Goal: Information Seeking & Learning: Learn about a topic

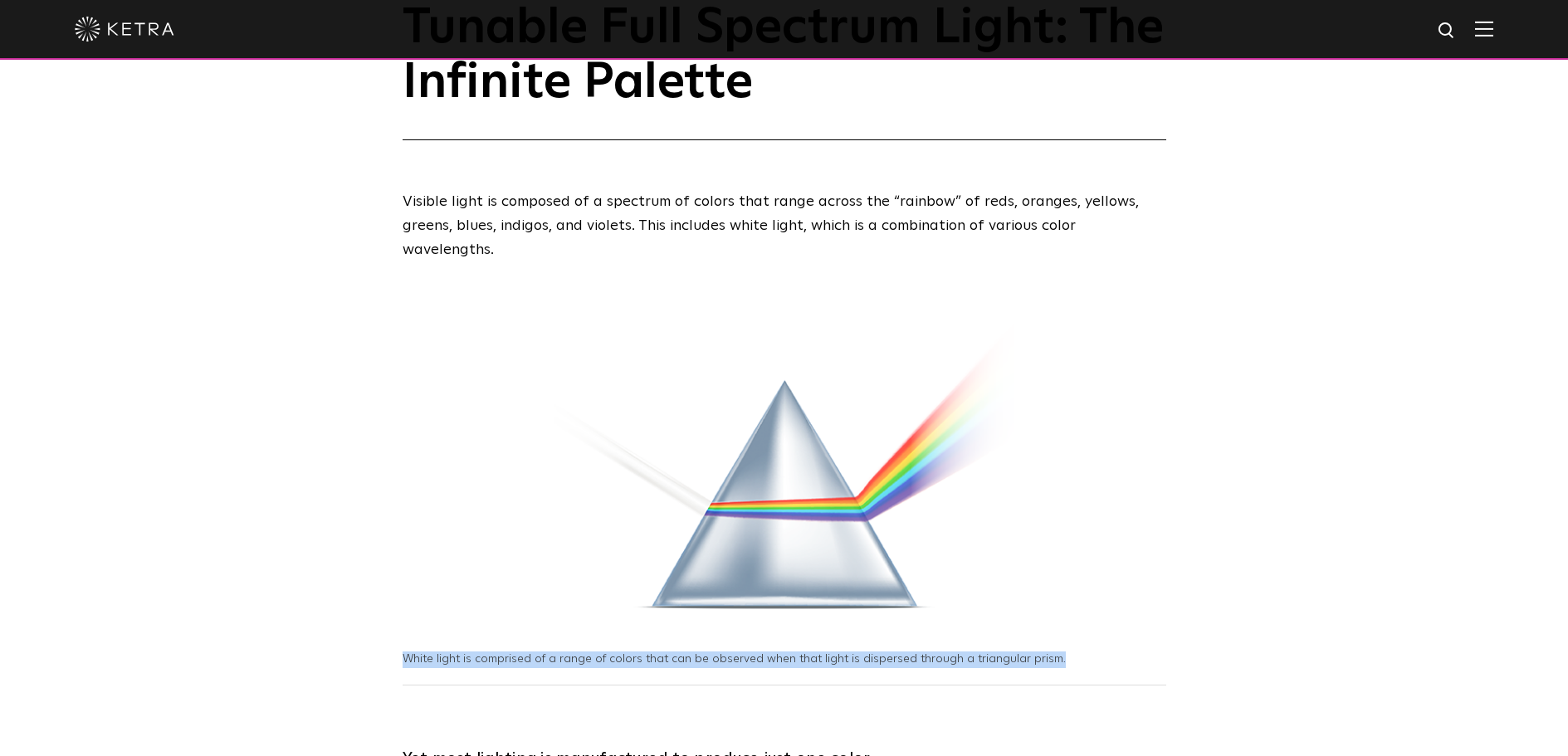
scroll to position [130, 0]
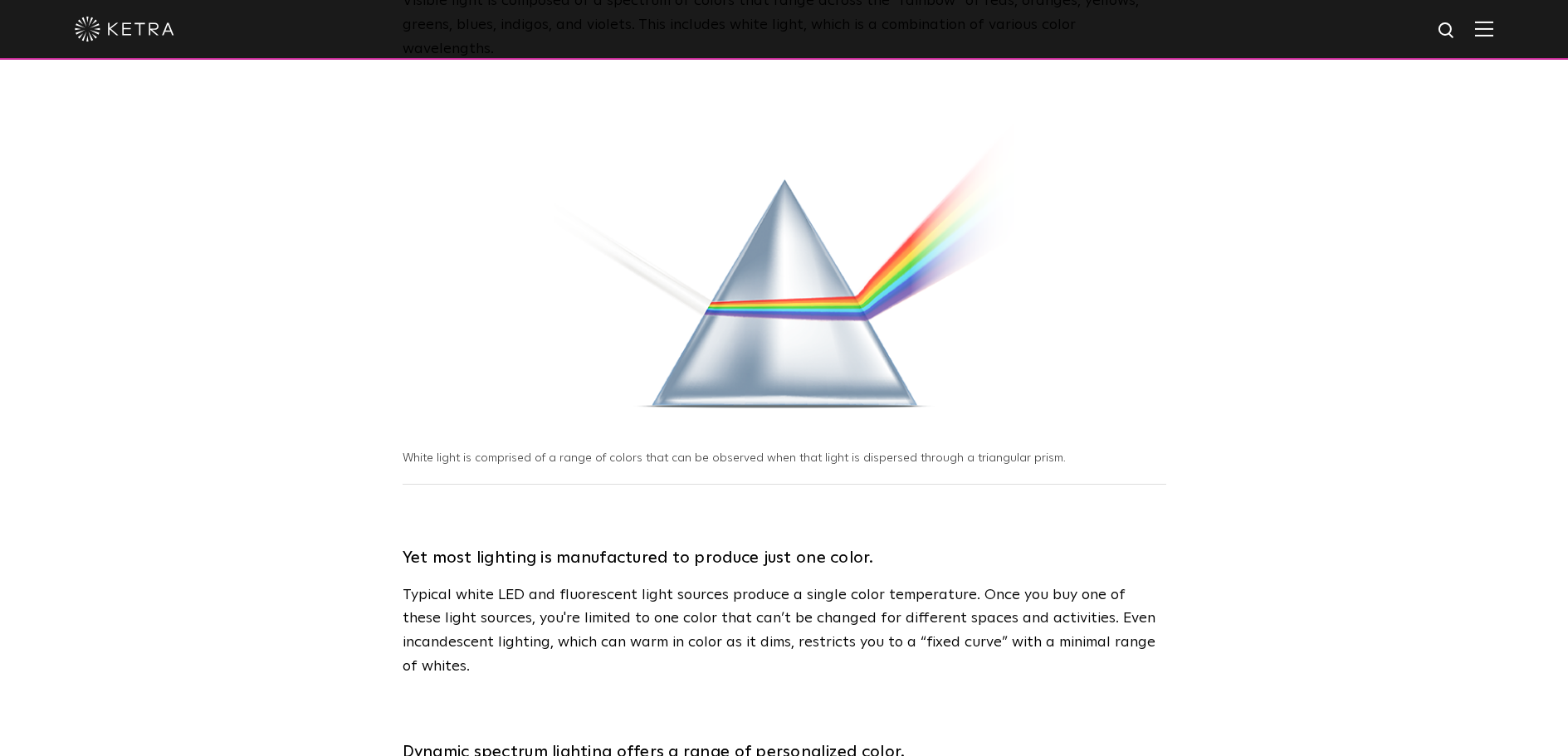
scroll to position [330, 0]
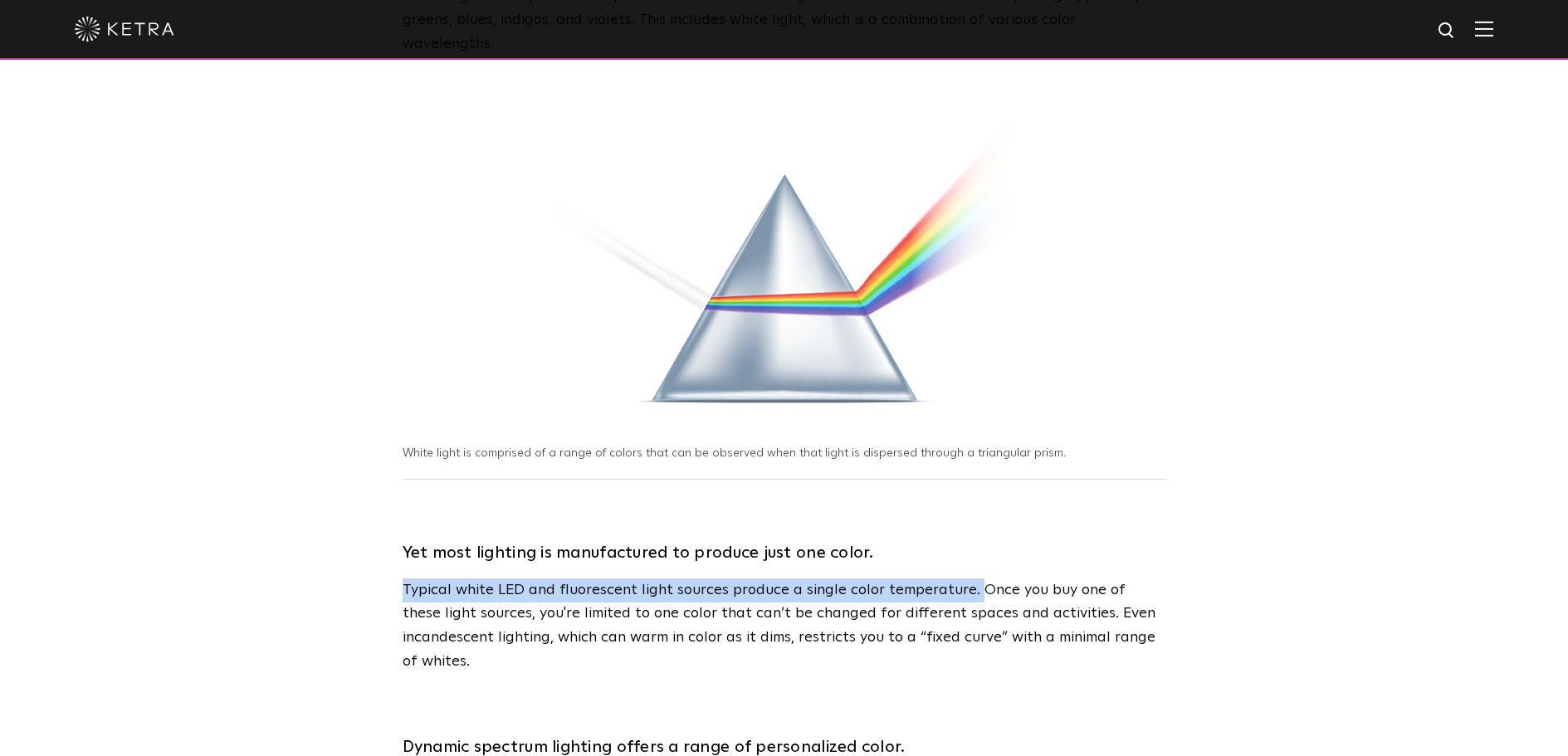
drag, startPoint x: 393, startPoint y: 563, endPoint x: 975, endPoint y: 562, distance: 582.0
copy p "Typical white LED and fluorescent light sources produce a single color temperat…"
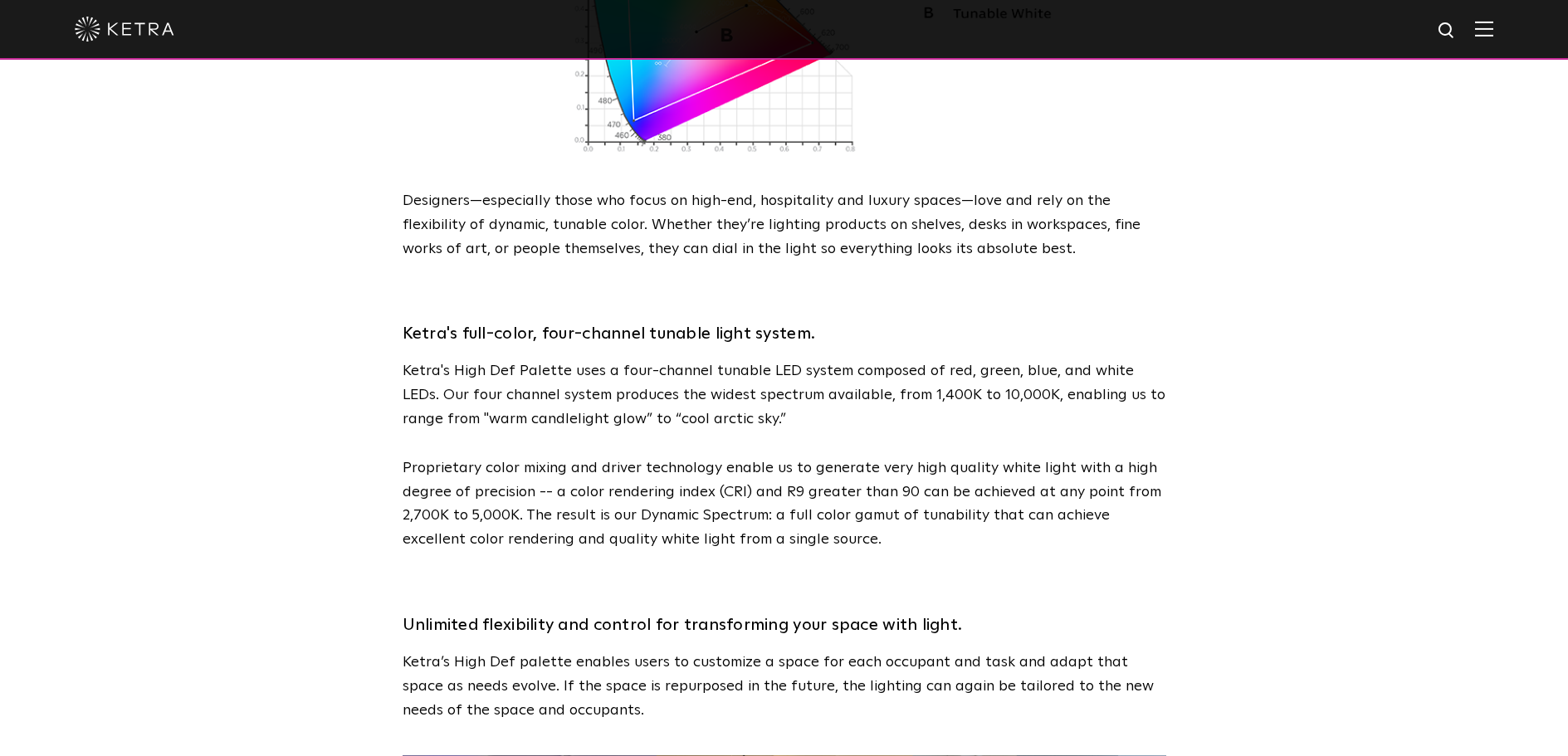
scroll to position [1977, 0]
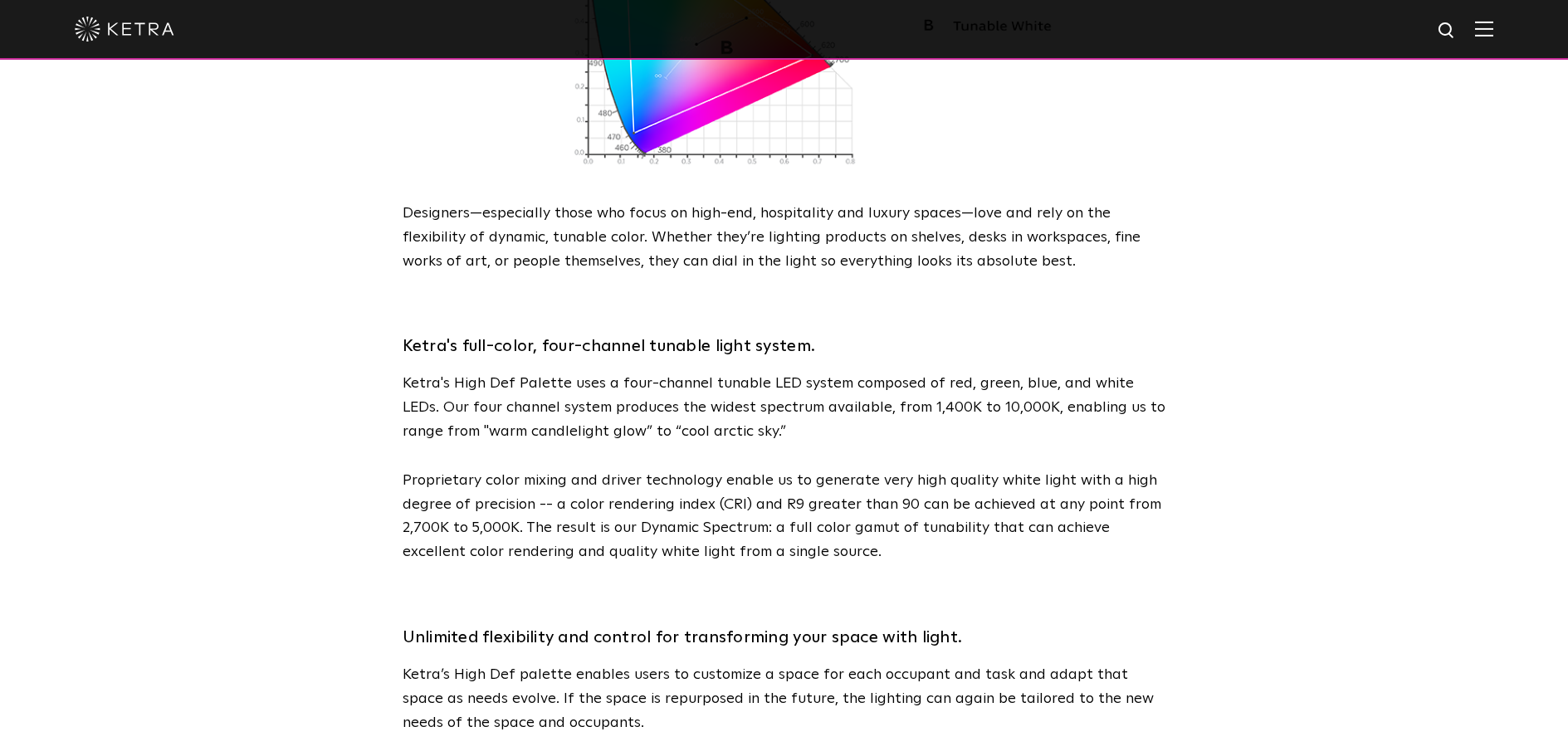
click at [1494, 29] on img at bounding box center [1484, 29] width 18 height 16
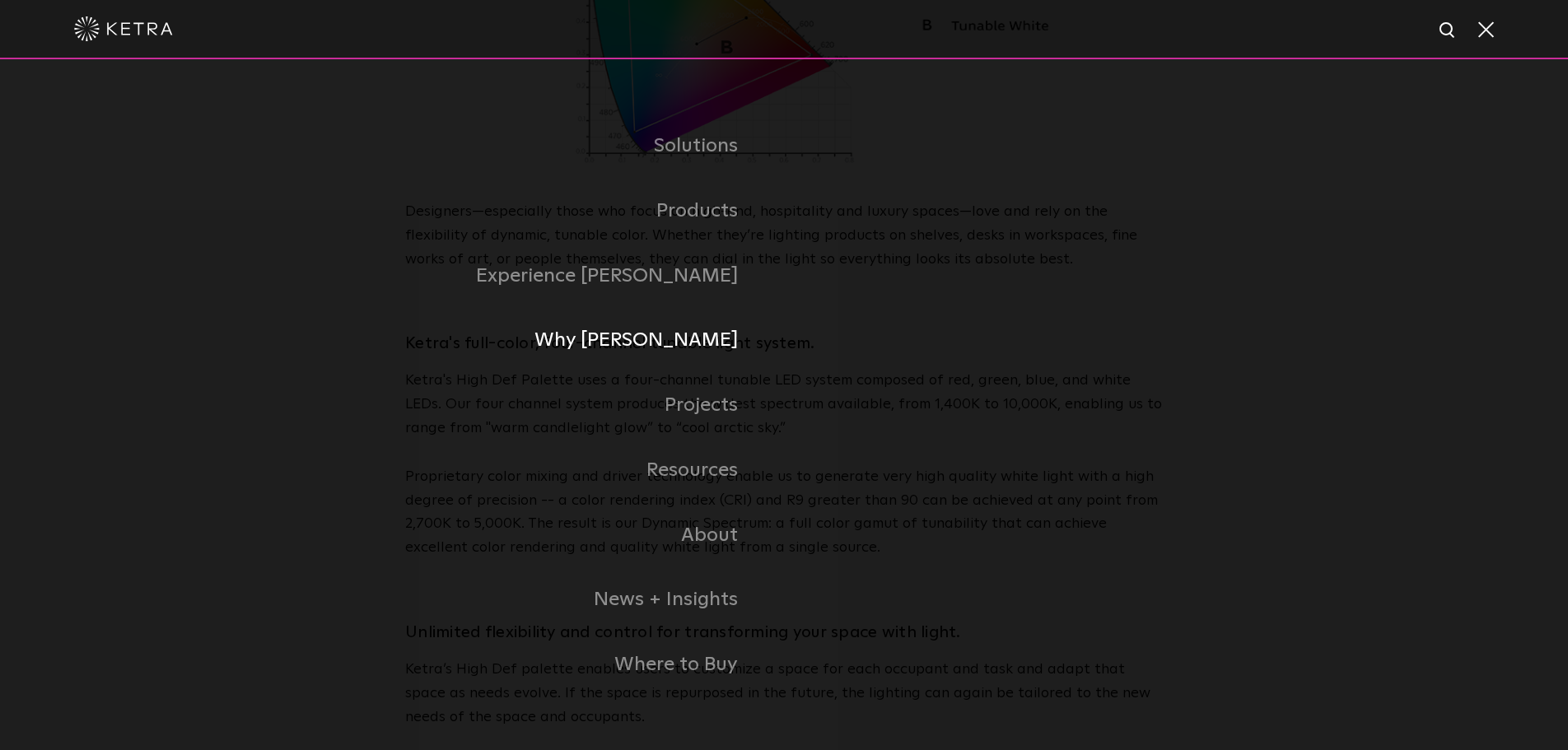
click at [702, 331] on link "Why [PERSON_NAME]" at bounding box center [508, 340] width 552 height 65
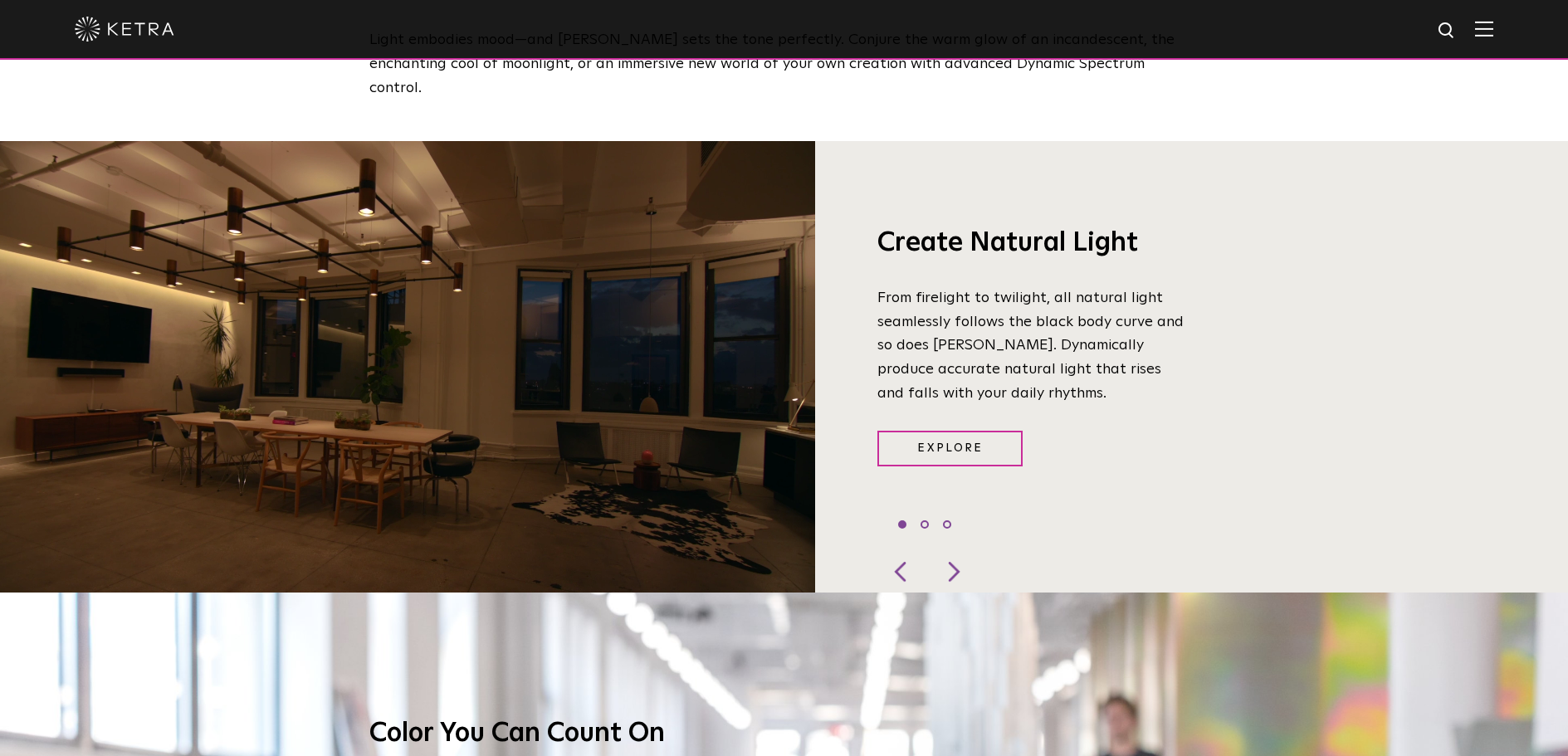
scroll to position [1293, 0]
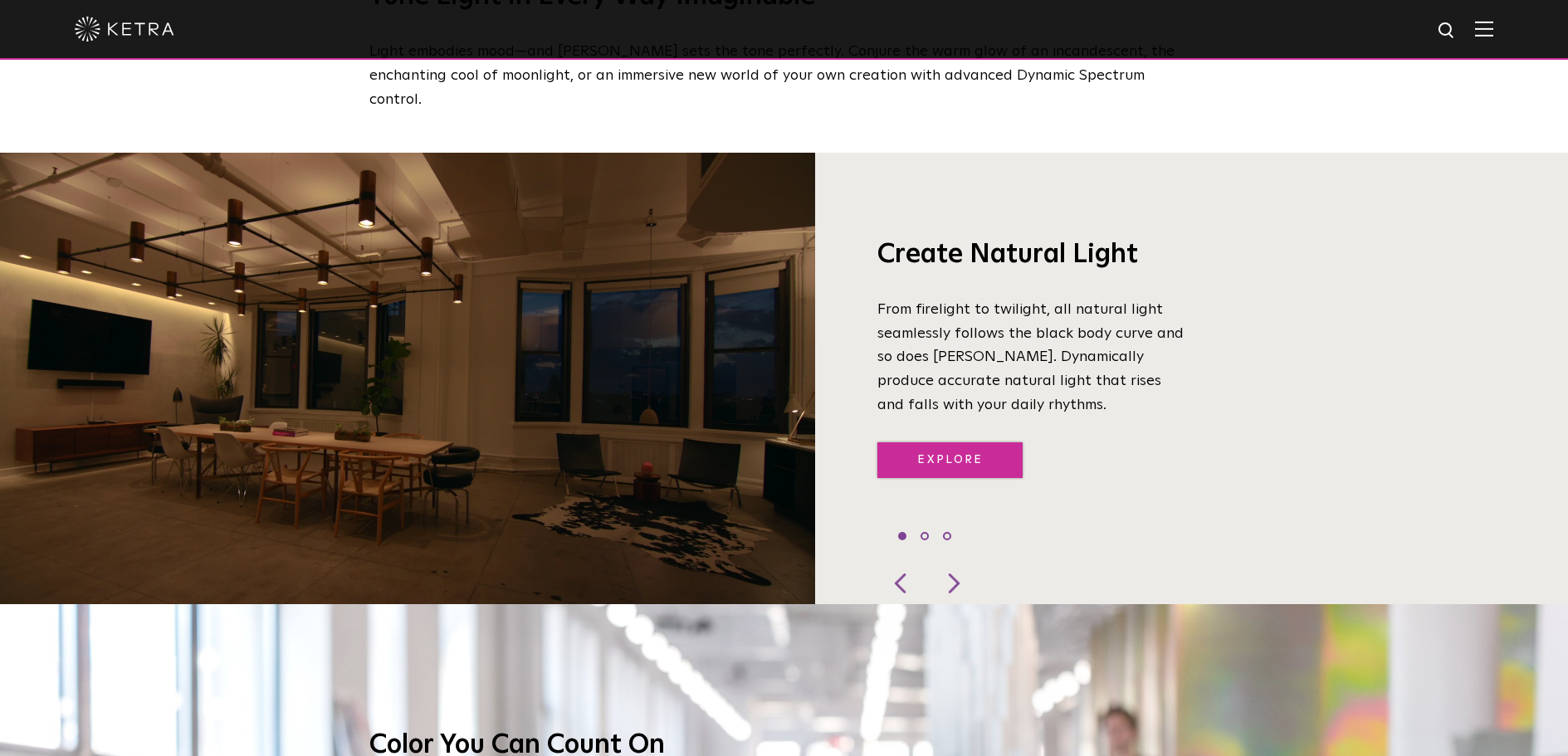
click at [984, 442] on link "Explore" at bounding box center [950, 460] width 145 height 36
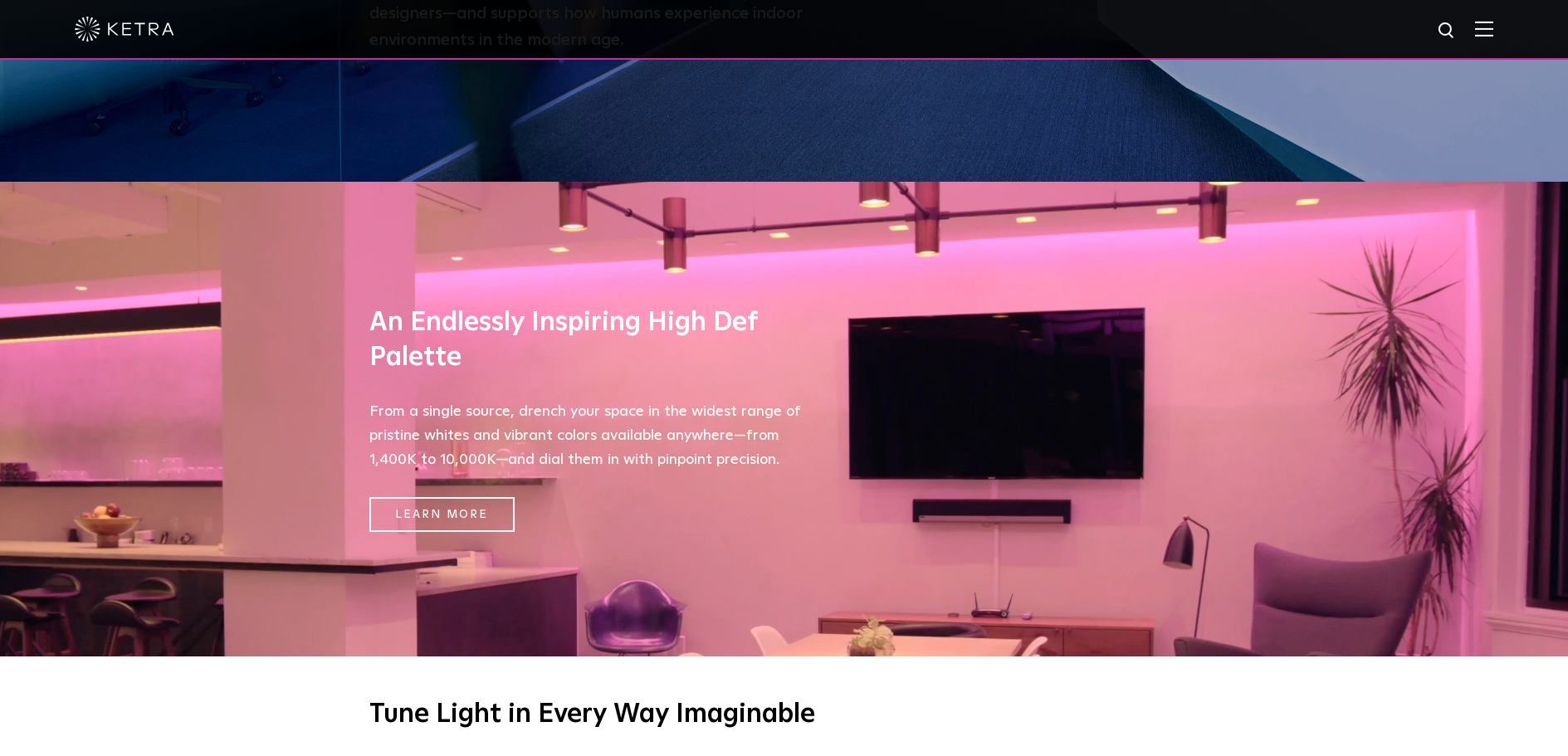
scroll to position [575, 0]
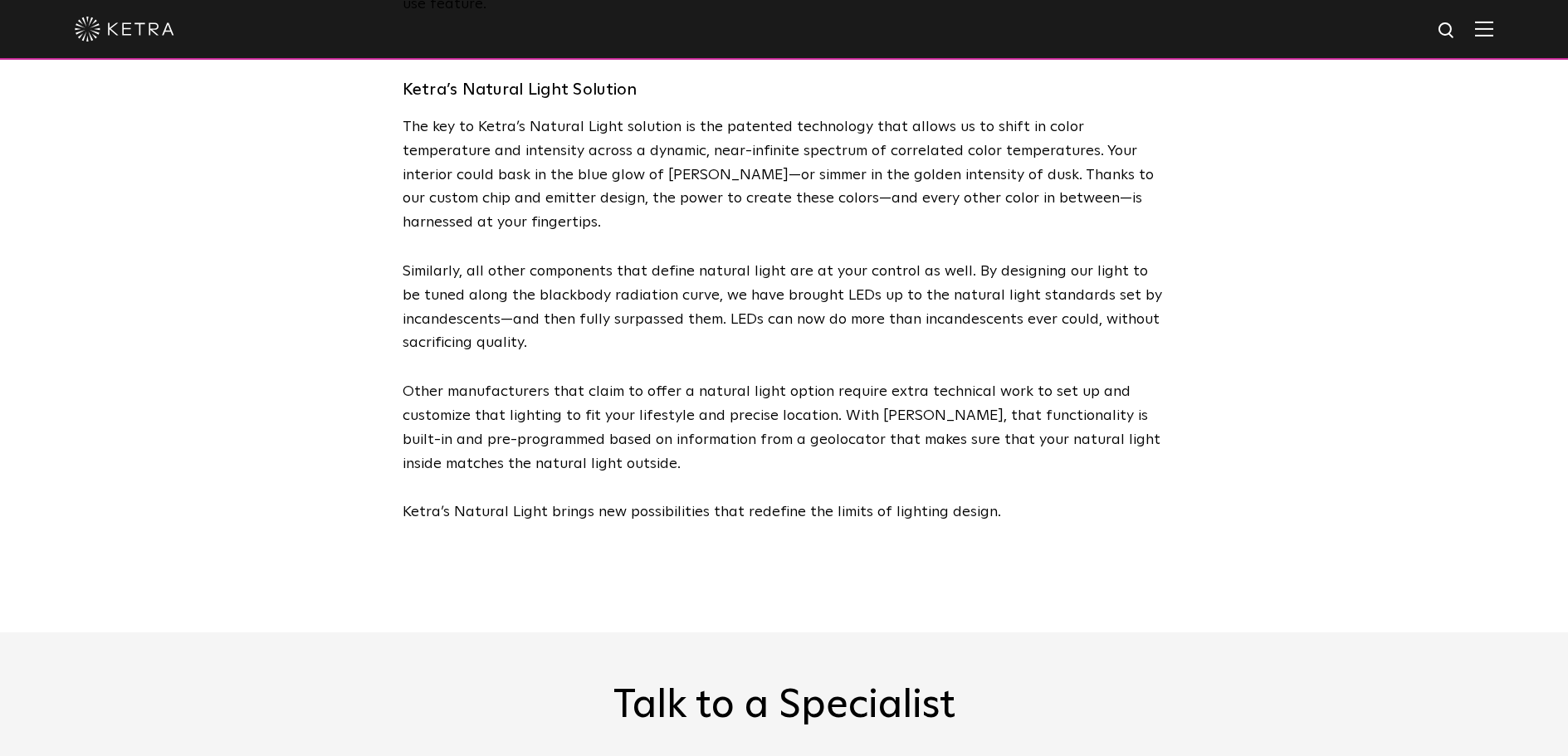
scroll to position [3863, 0]
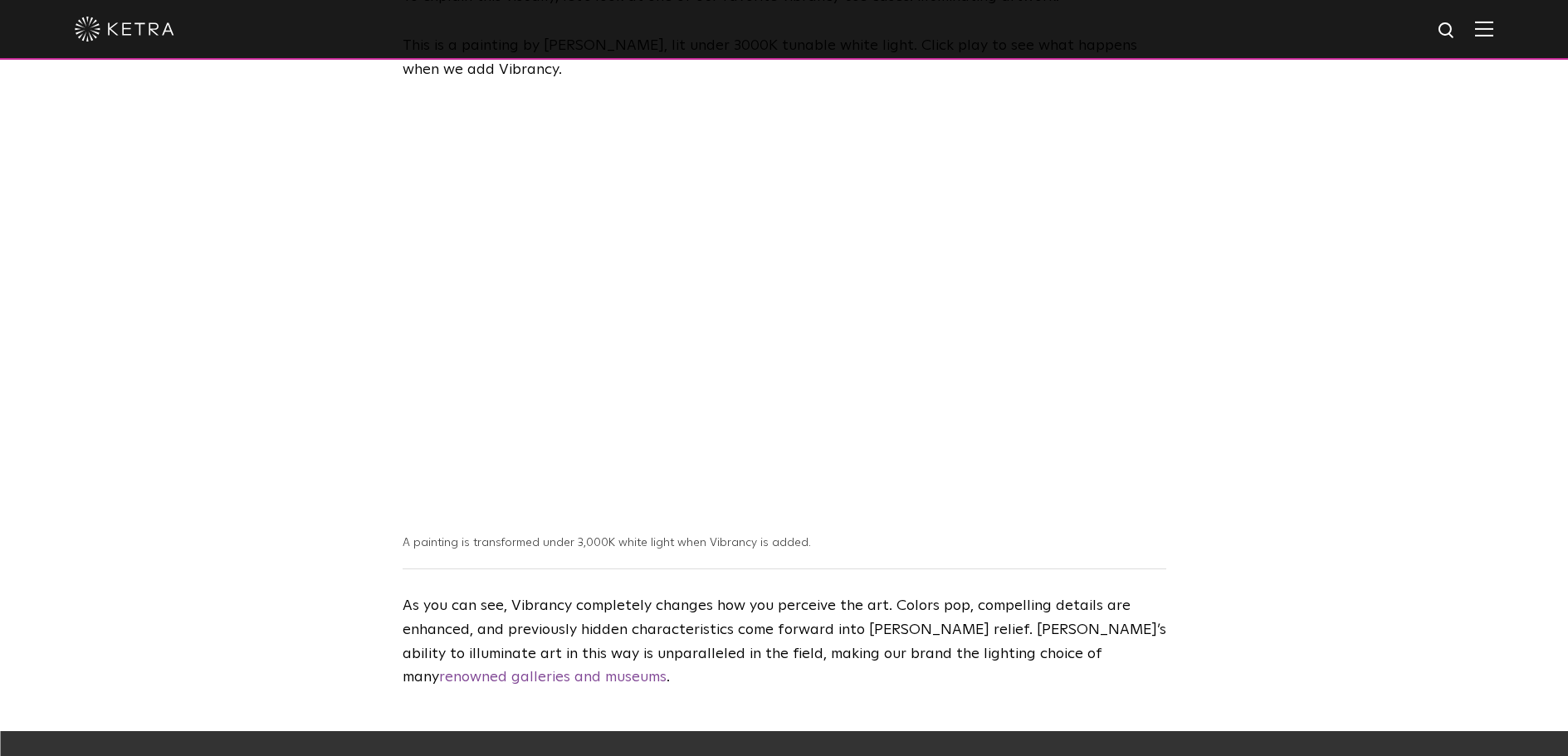
scroll to position [1102, 0]
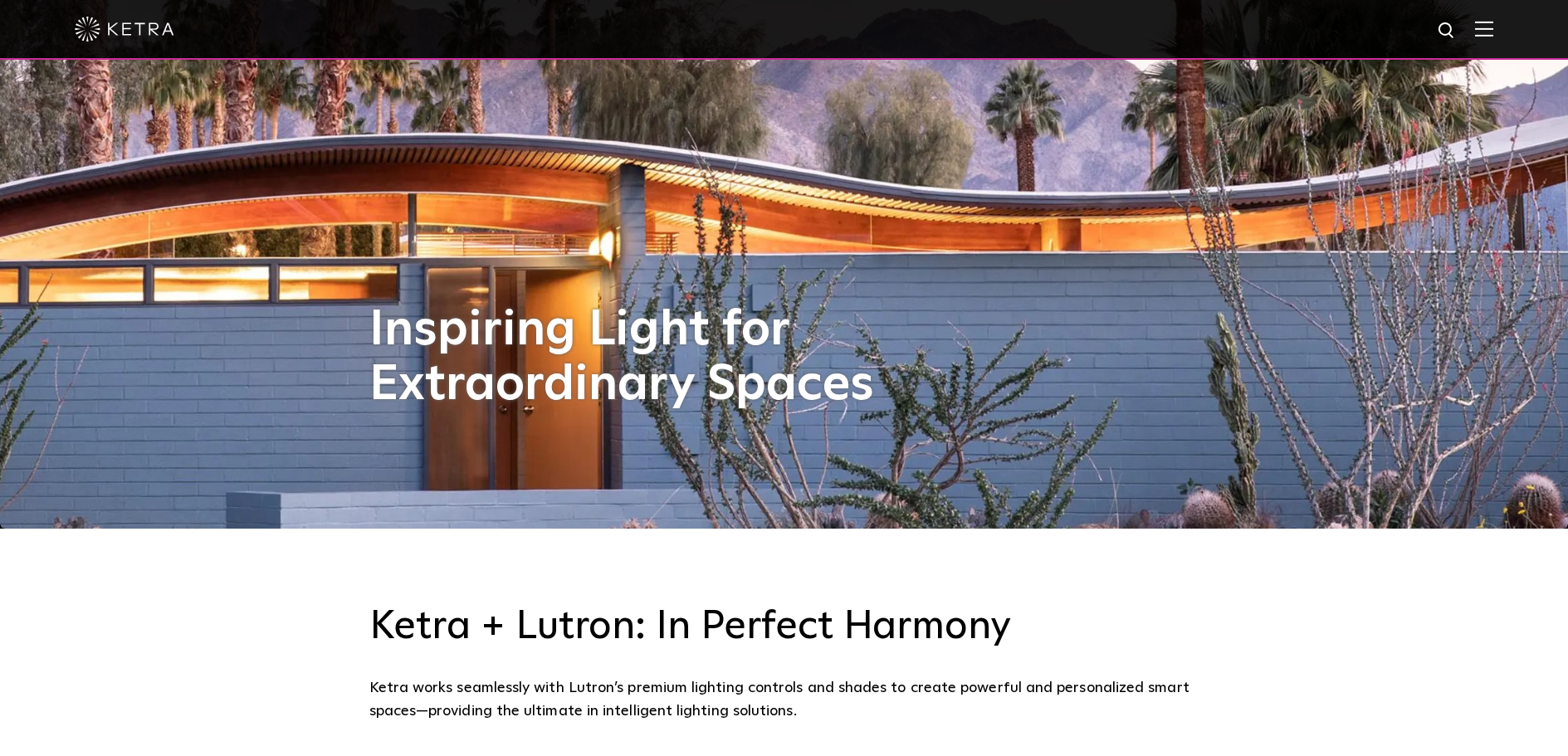
scroll to position [221, 0]
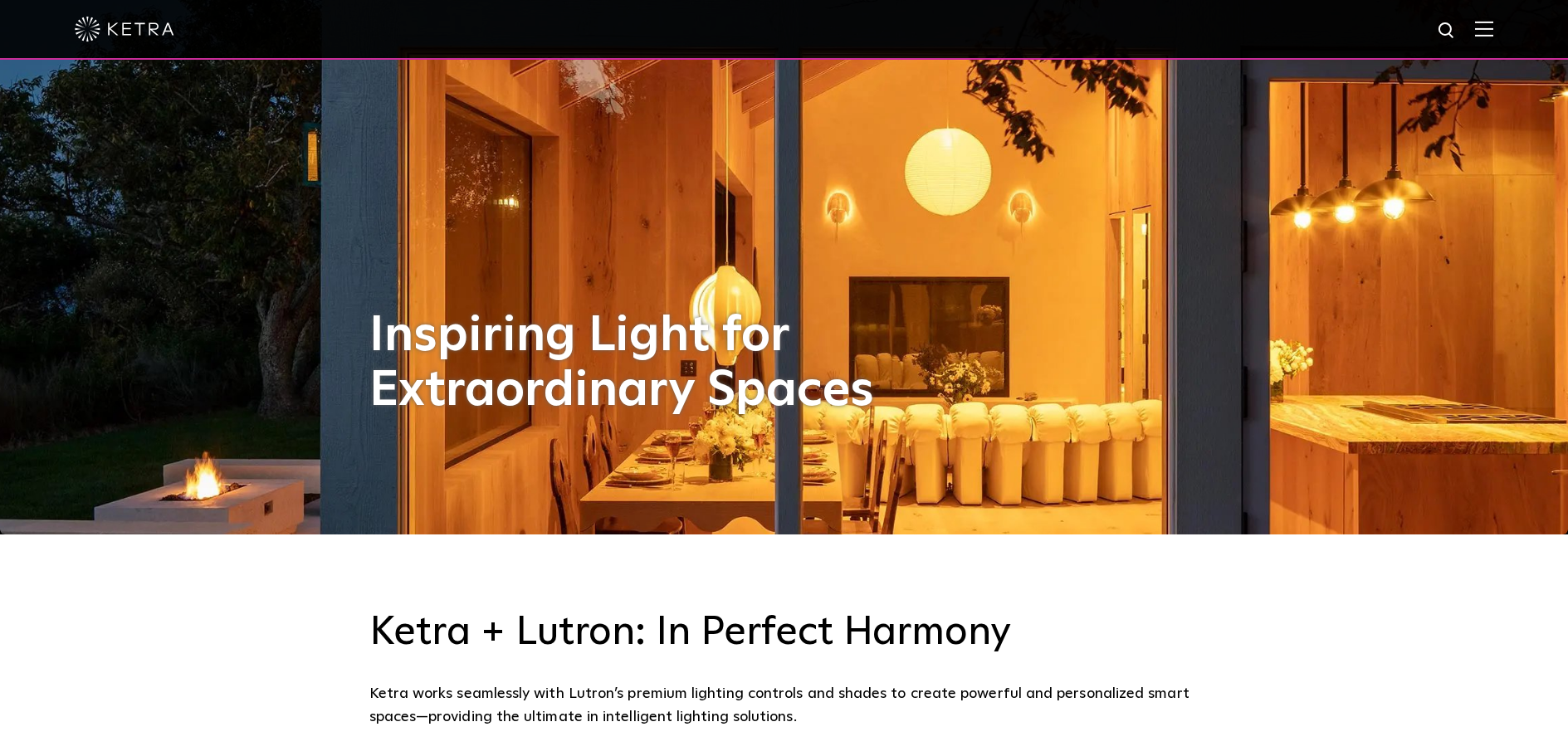
click at [1494, 24] on img at bounding box center [1484, 29] width 18 height 16
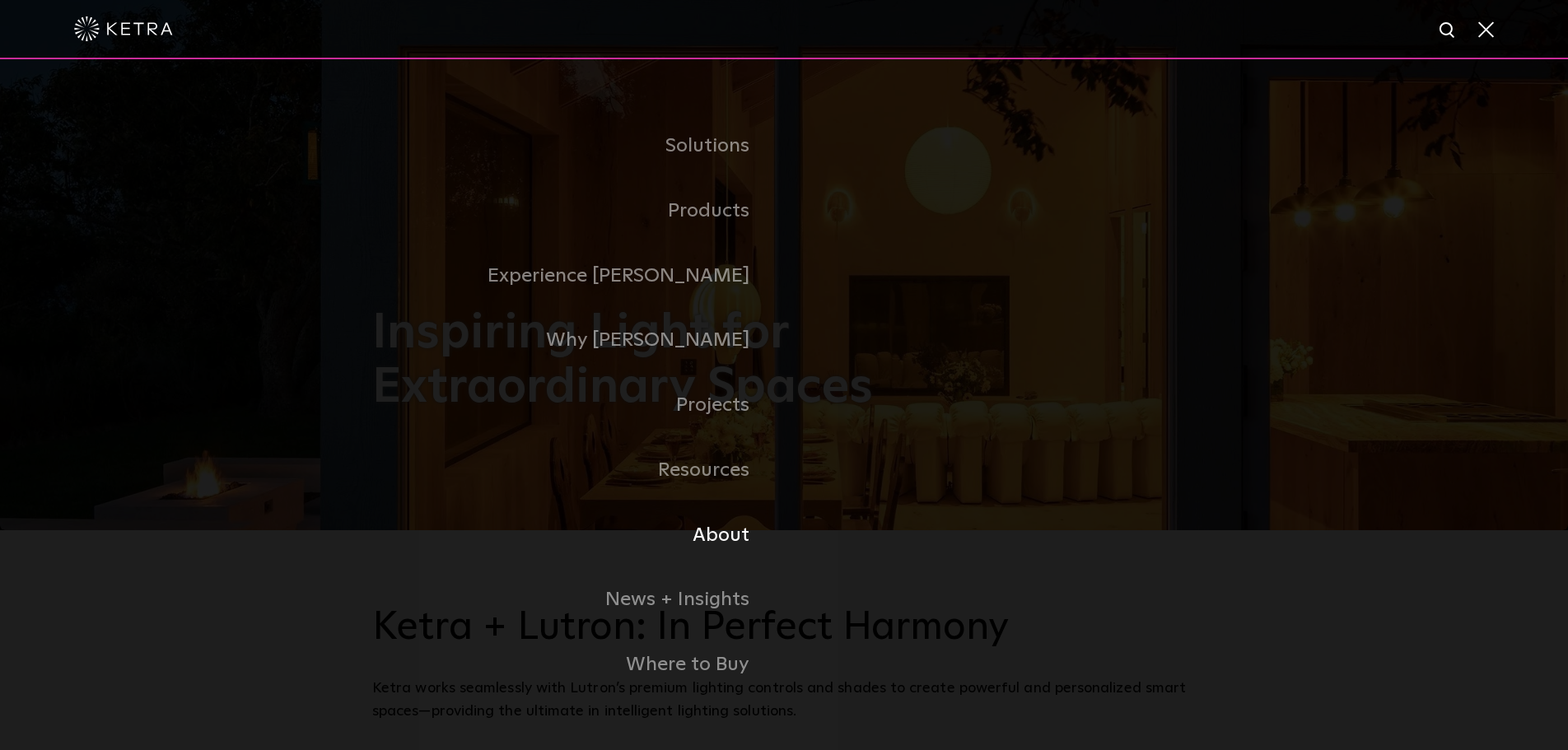
click at [730, 547] on link "About" at bounding box center [578, 535] width 412 height 65
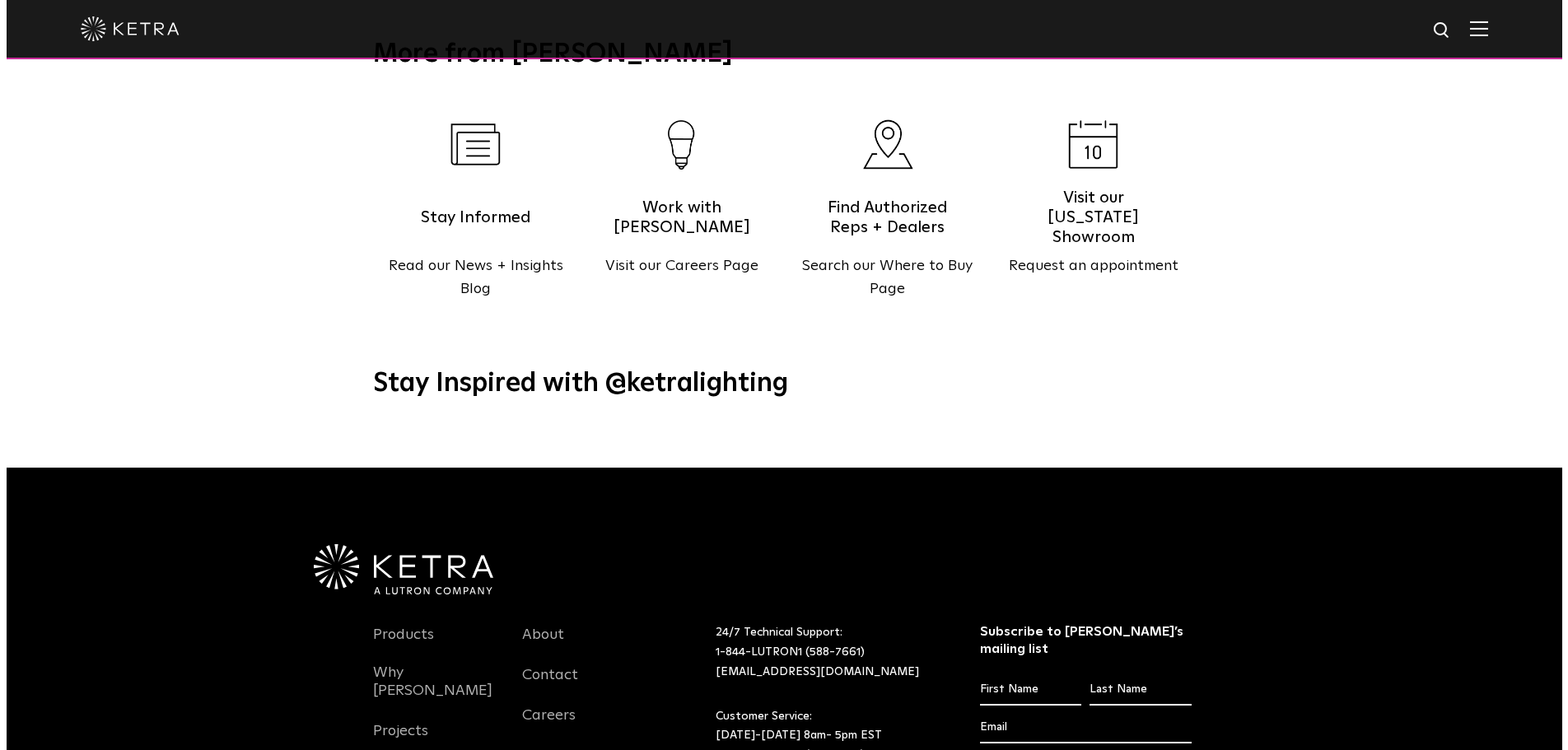
scroll to position [1922, 0]
click at [1496, 31] on div at bounding box center [778, 29] width 1556 height 60
click at [1482, 28] on img at bounding box center [1472, 28] width 18 height 16
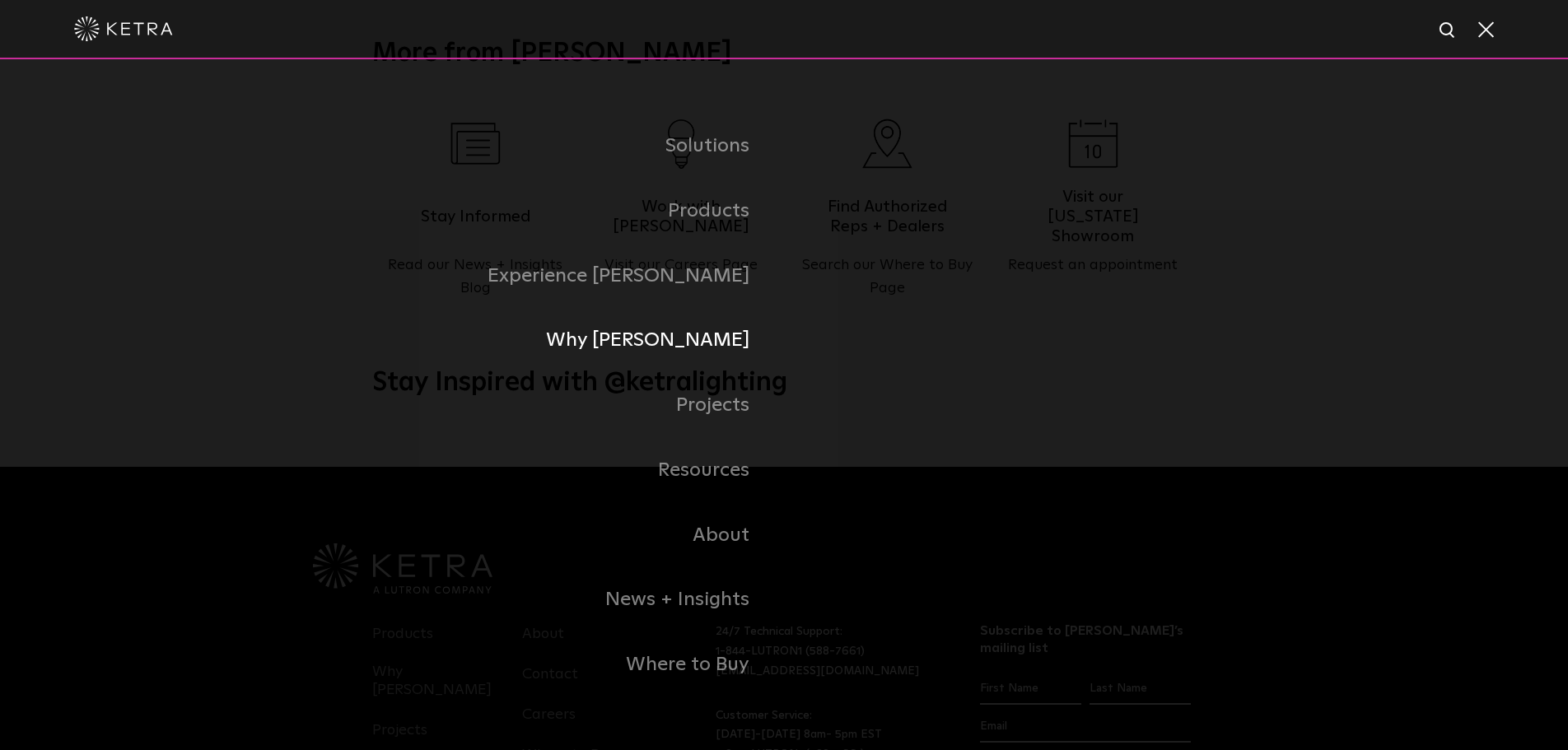
click at [750, 331] on link "Why Ketra" at bounding box center [578, 340] width 412 height 65
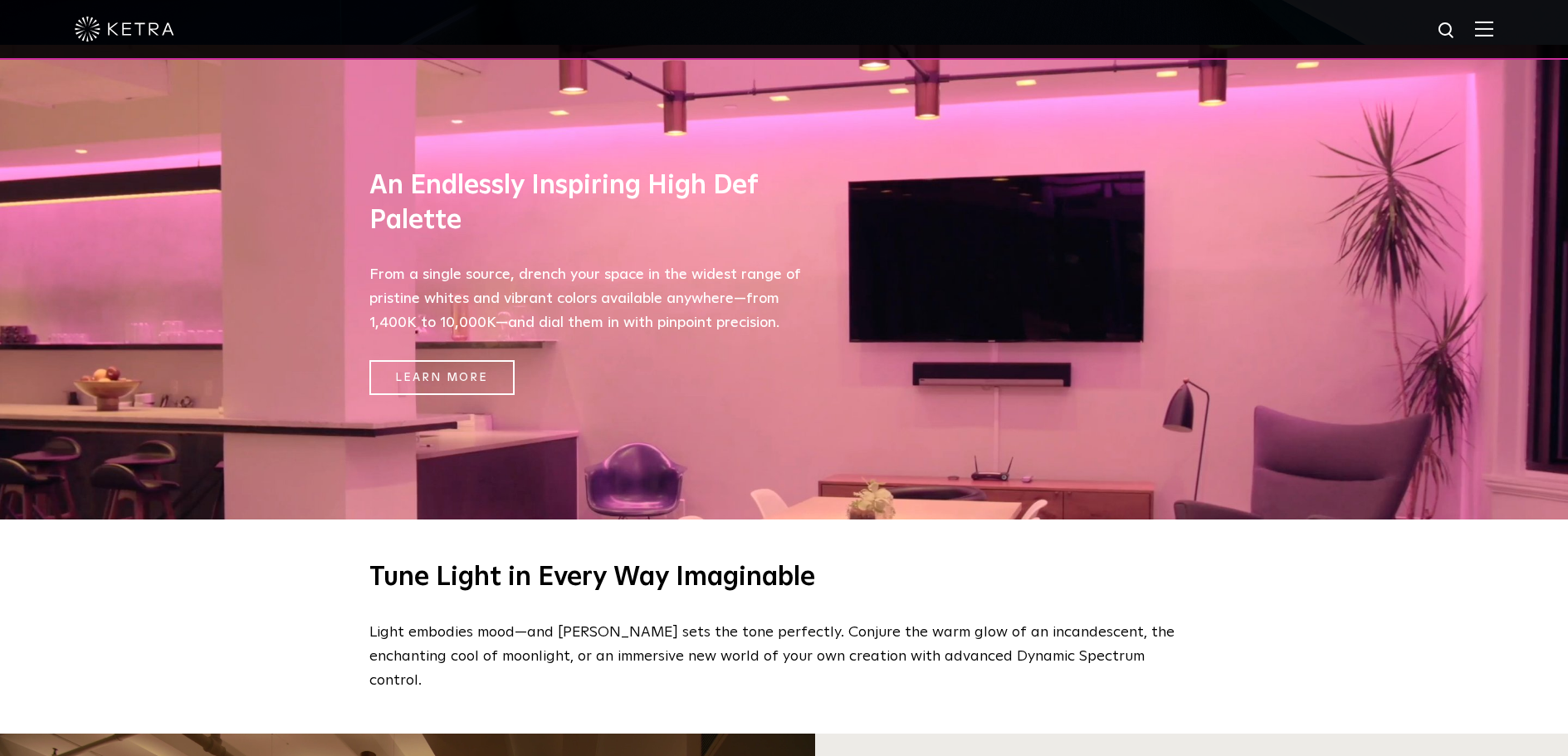
scroll to position [714, 0]
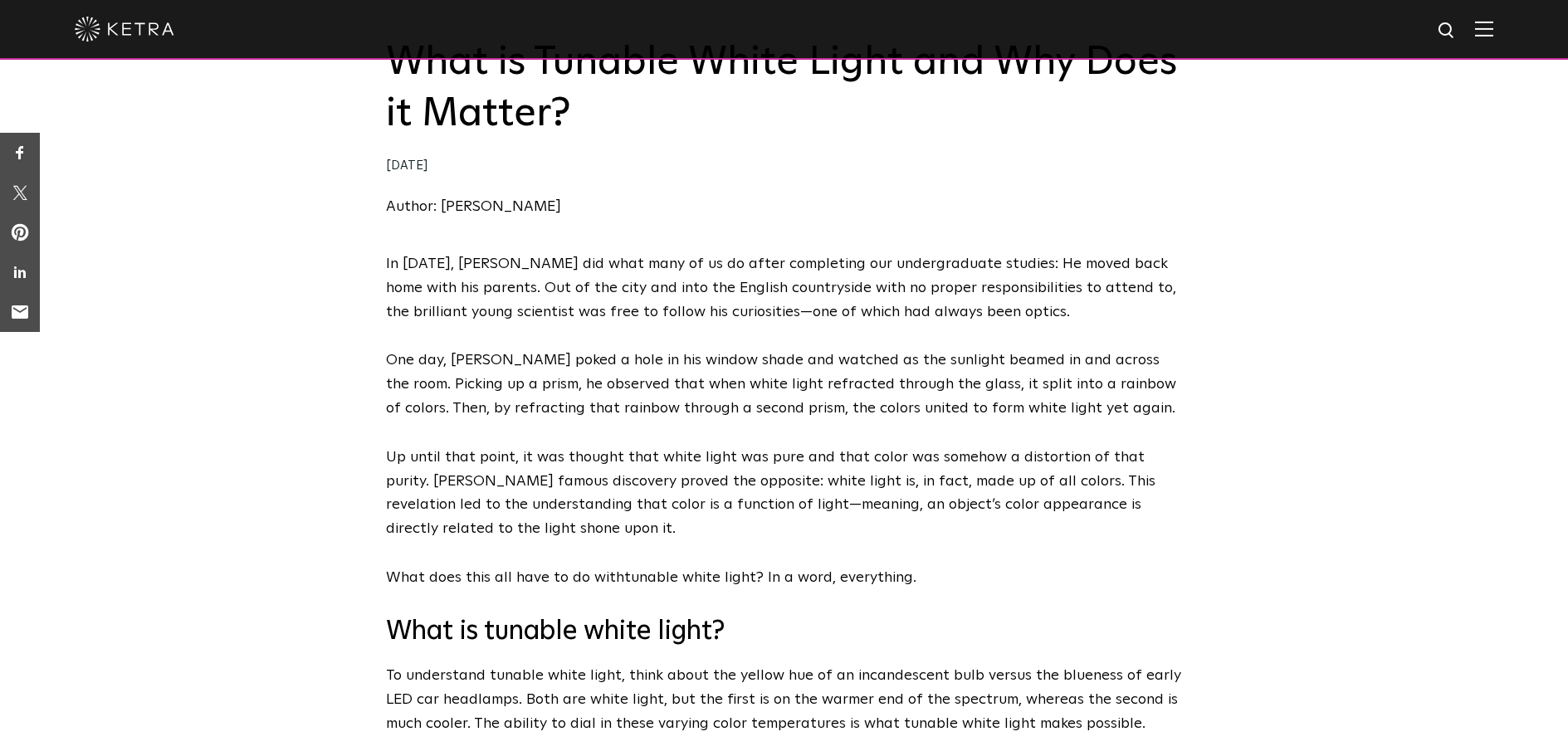
scroll to position [188, 0]
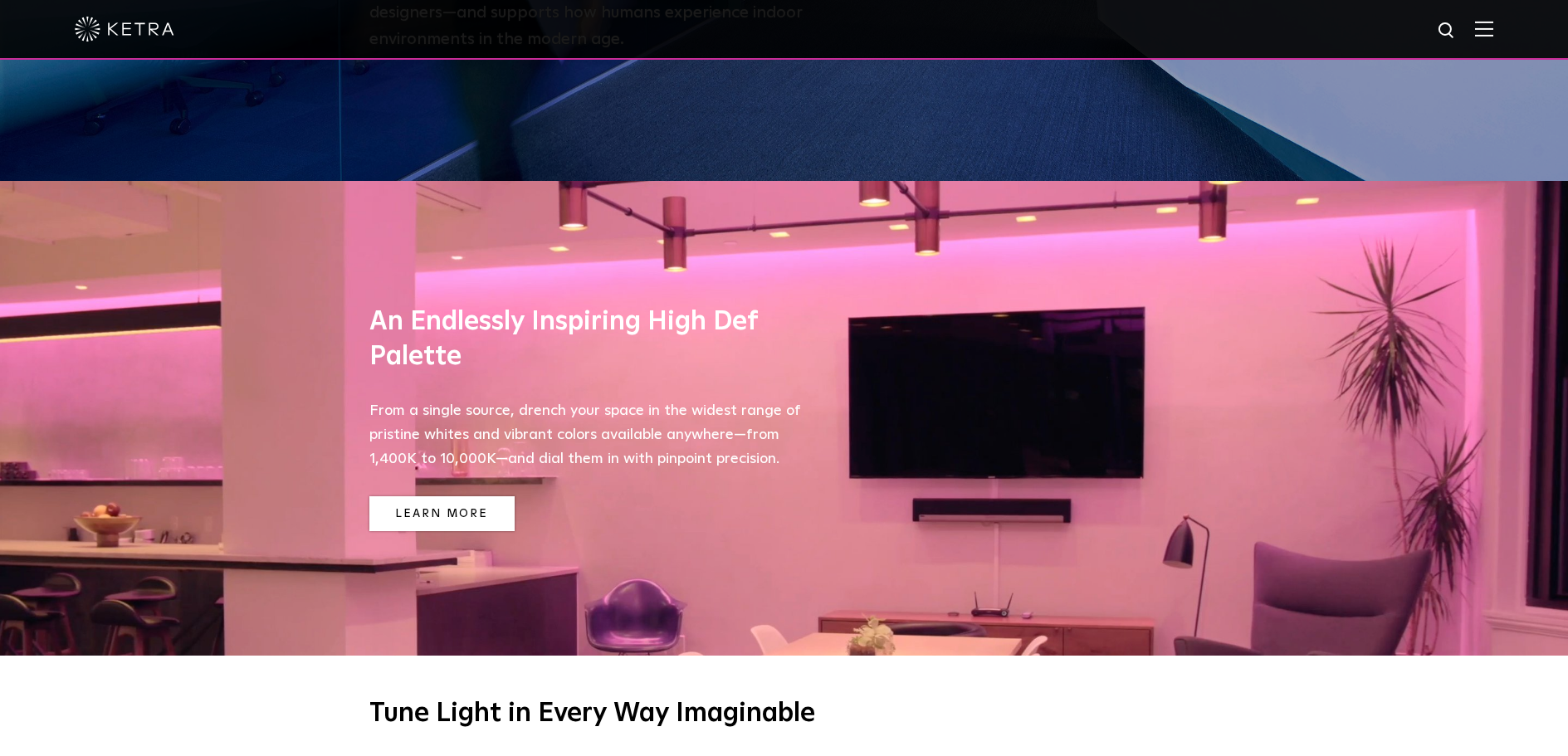
click at [474, 505] on link "Learn More" at bounding box center [442, 514] width 145 height 36
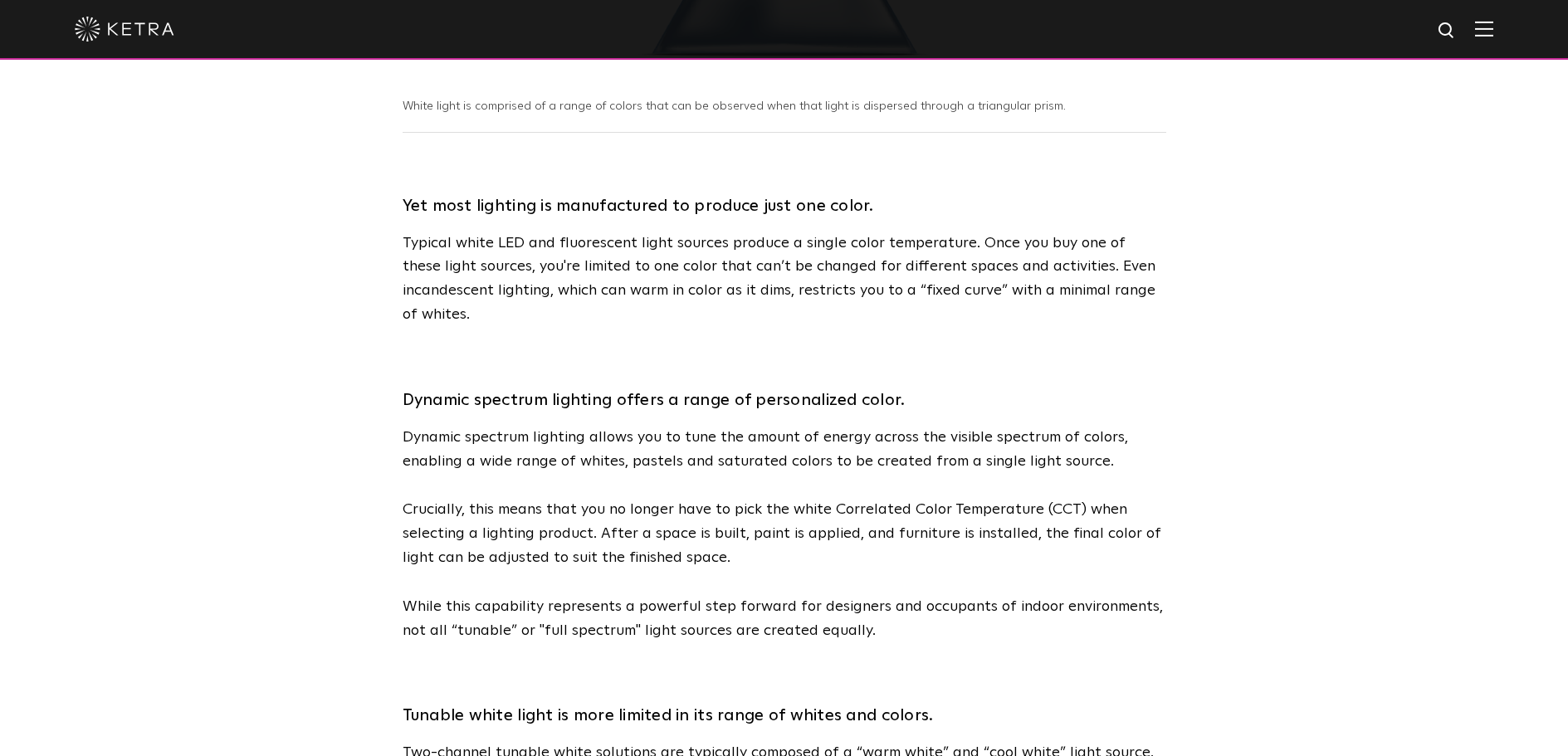
scroll to position [678, 0]
drag, startPoint x: 581, startPoint y: 415, endPoint x: 397, endPoint y: 409, distance: 184.1
copy p "Dynamic spectrum lighting"
click at [814, 496] on p "Crucially, this means that you no longer have to pick the white Correlated Colo…" at bounding box center [784, 532] width 763 height 72
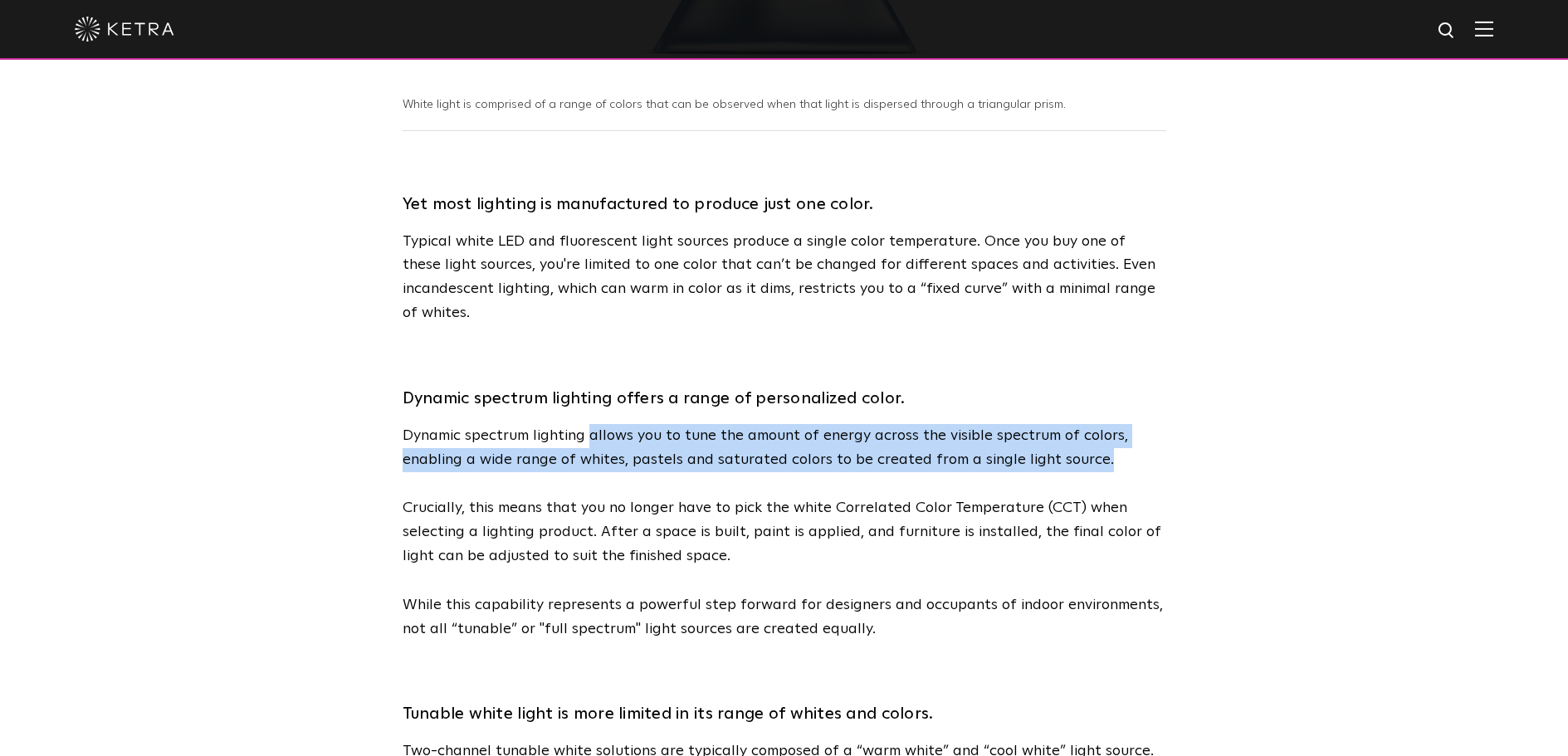
drag, startPoint x: 1093, startPoint y: 442, endPoint x: 592, endPoint y: 408, distance: 502.2
click at [592, 424] on p "Dynamic spectrum lighting allows you to tune the amount of energy across the vi…" at bounding box center [784, 448] width 763 height 48
copy p "allows you to tune the amount of energy across the visible spectrum of colors, …"
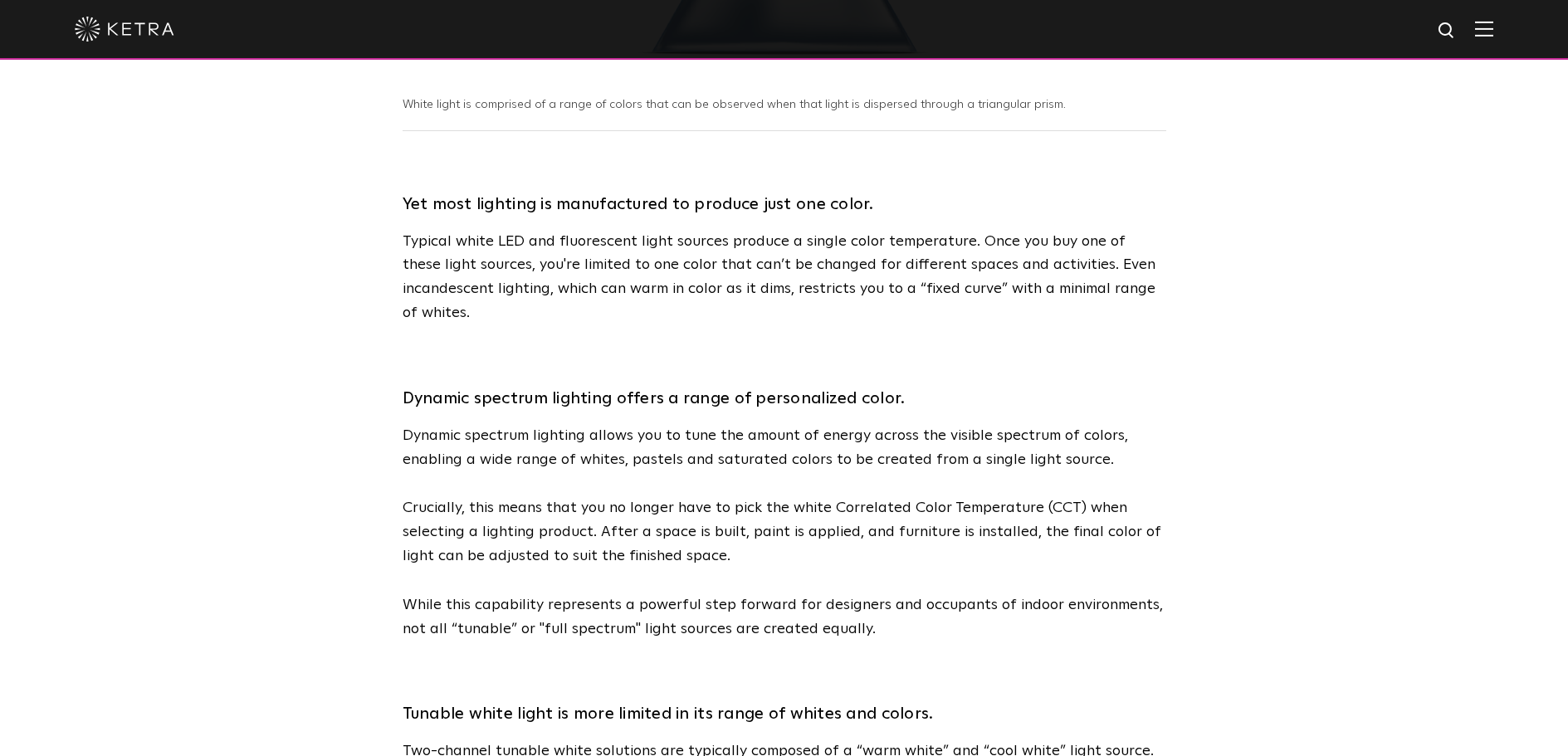
click at [452, 553] on div "Dynamic spectrum lighting offers a range of personalized color. Dynamic spectru…" at bounding box center [784, 495] width 763 height 291
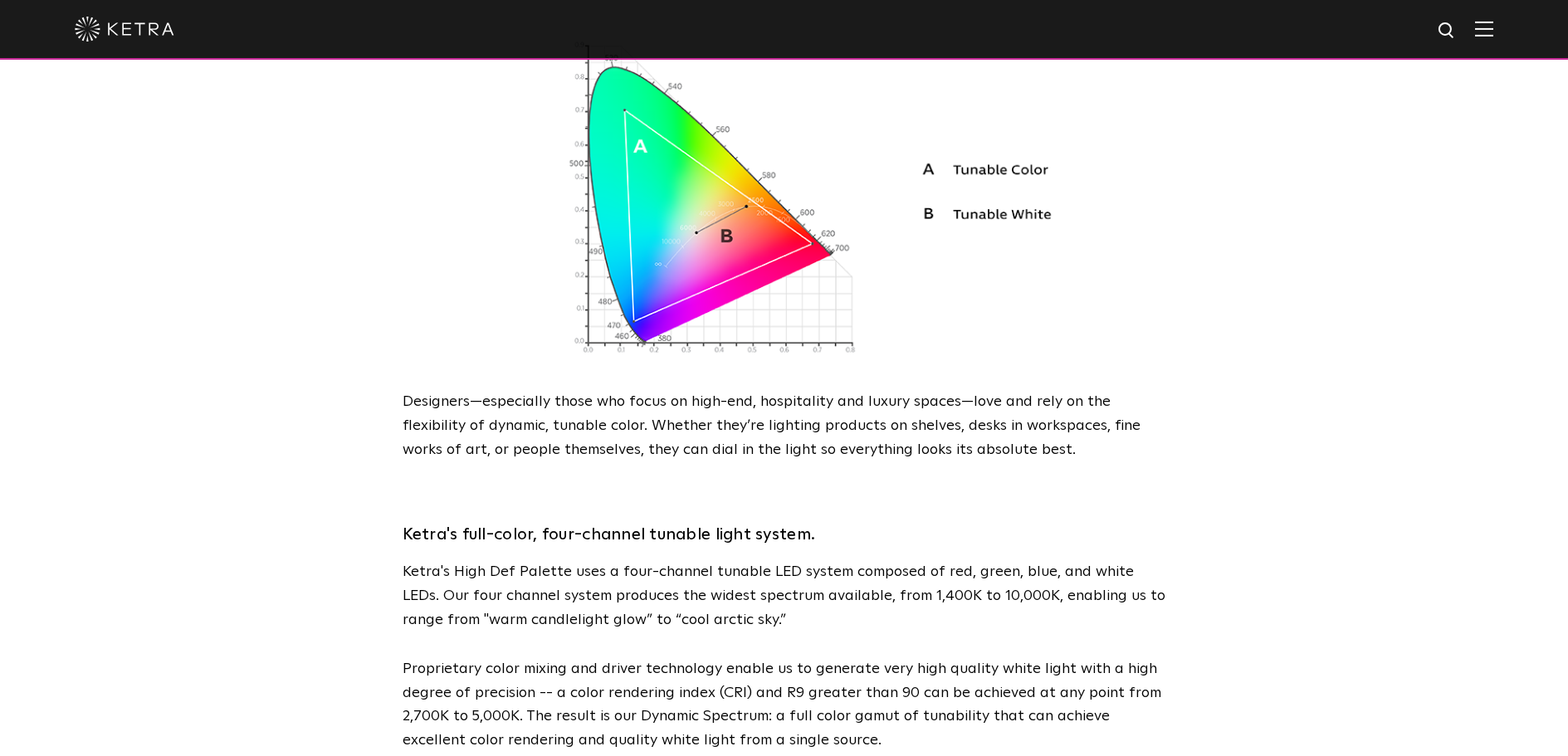
scroll to position [1791, 0]
click at [880, 559] on p "Ketra's High Def Palette uses a four-channel tunable LED system composed of red…" at bounding box center [784, 595] width 763 height 72
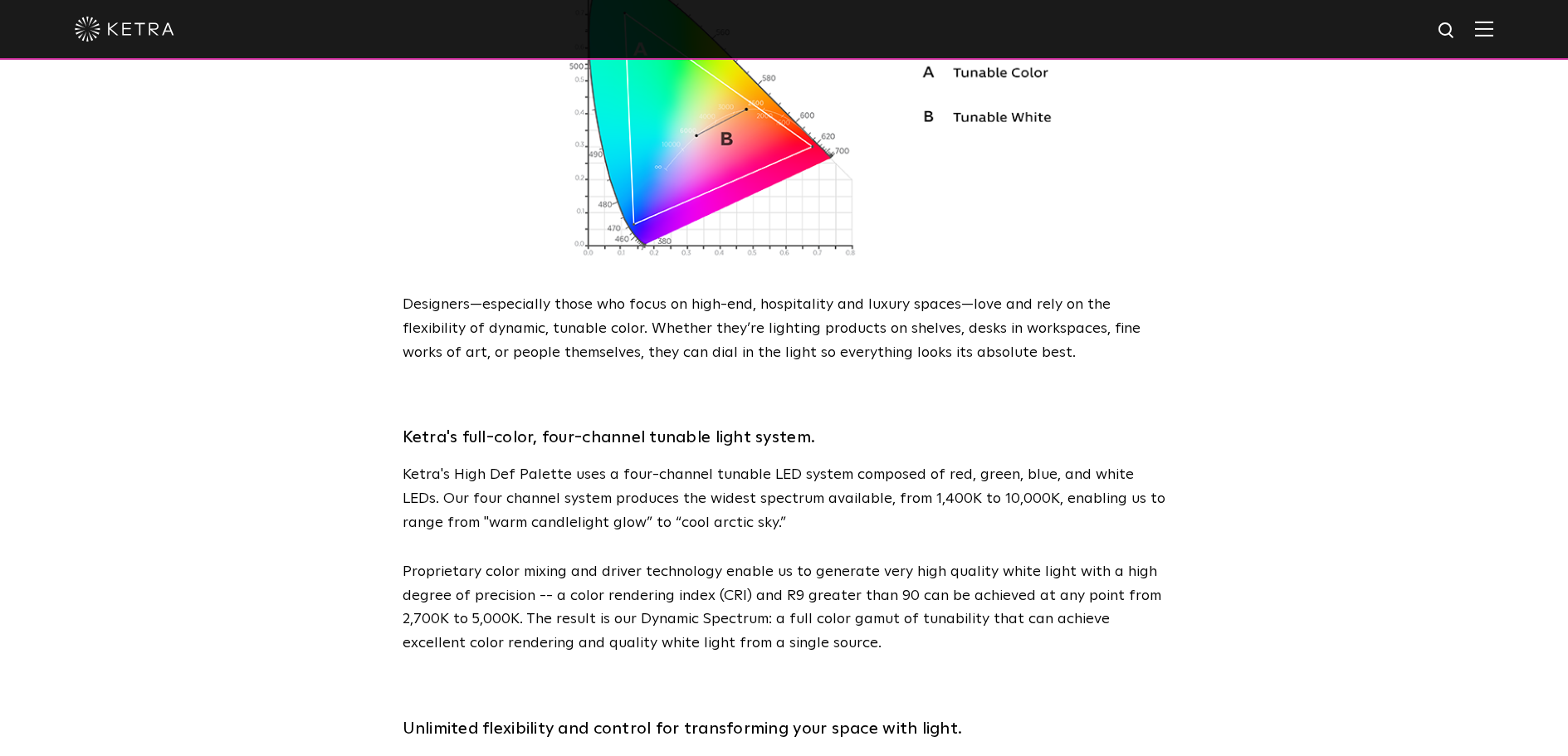
scroll to position [1890, 0]
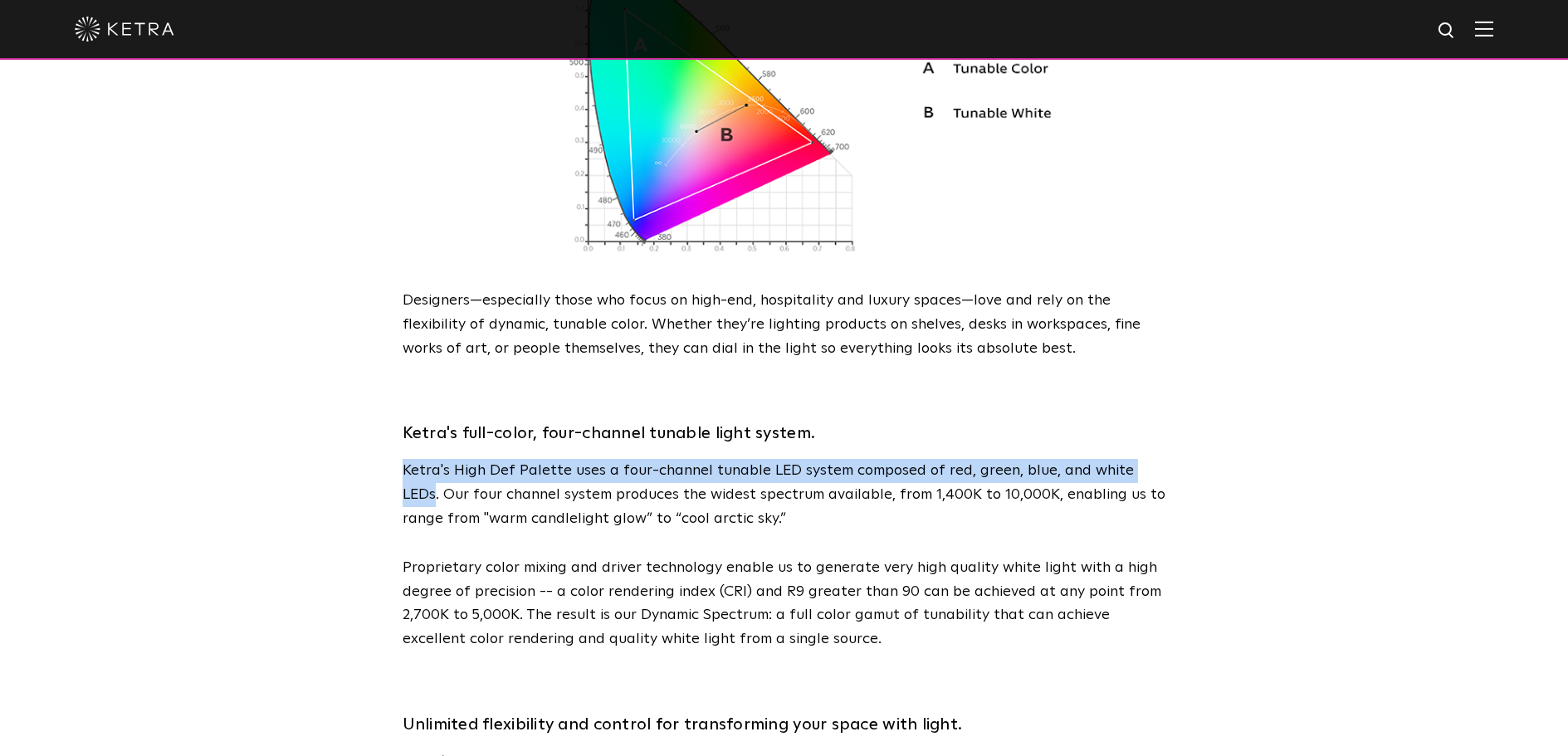
drag, startPoint x: 1153, startPoint y: 425, endPoint x: 391, endPoint y: 417, distance: 762.0
copy p "Ketra's High Def Palette uses a four-channel tunable LED system composed of red…"
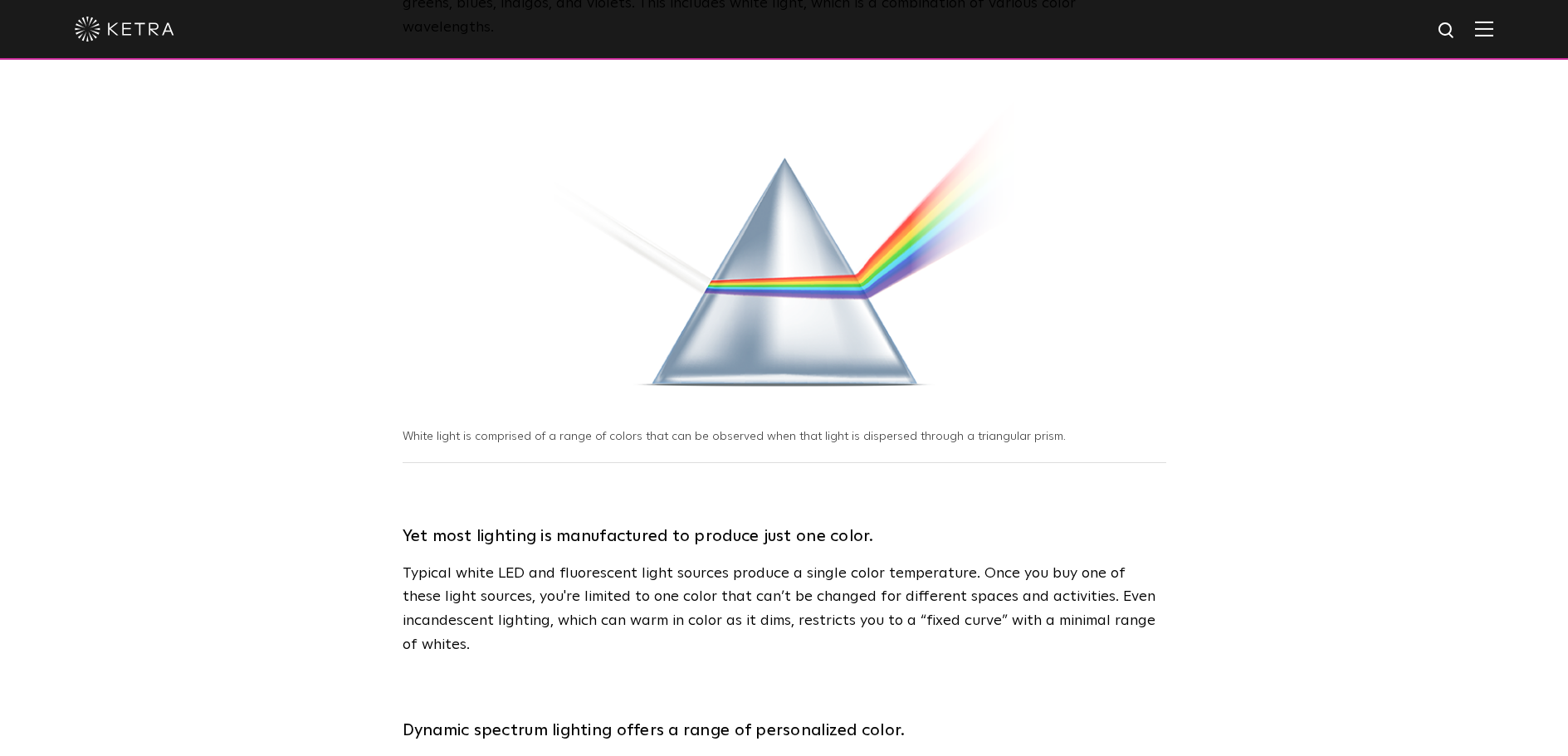
scroll to position [350, 0]
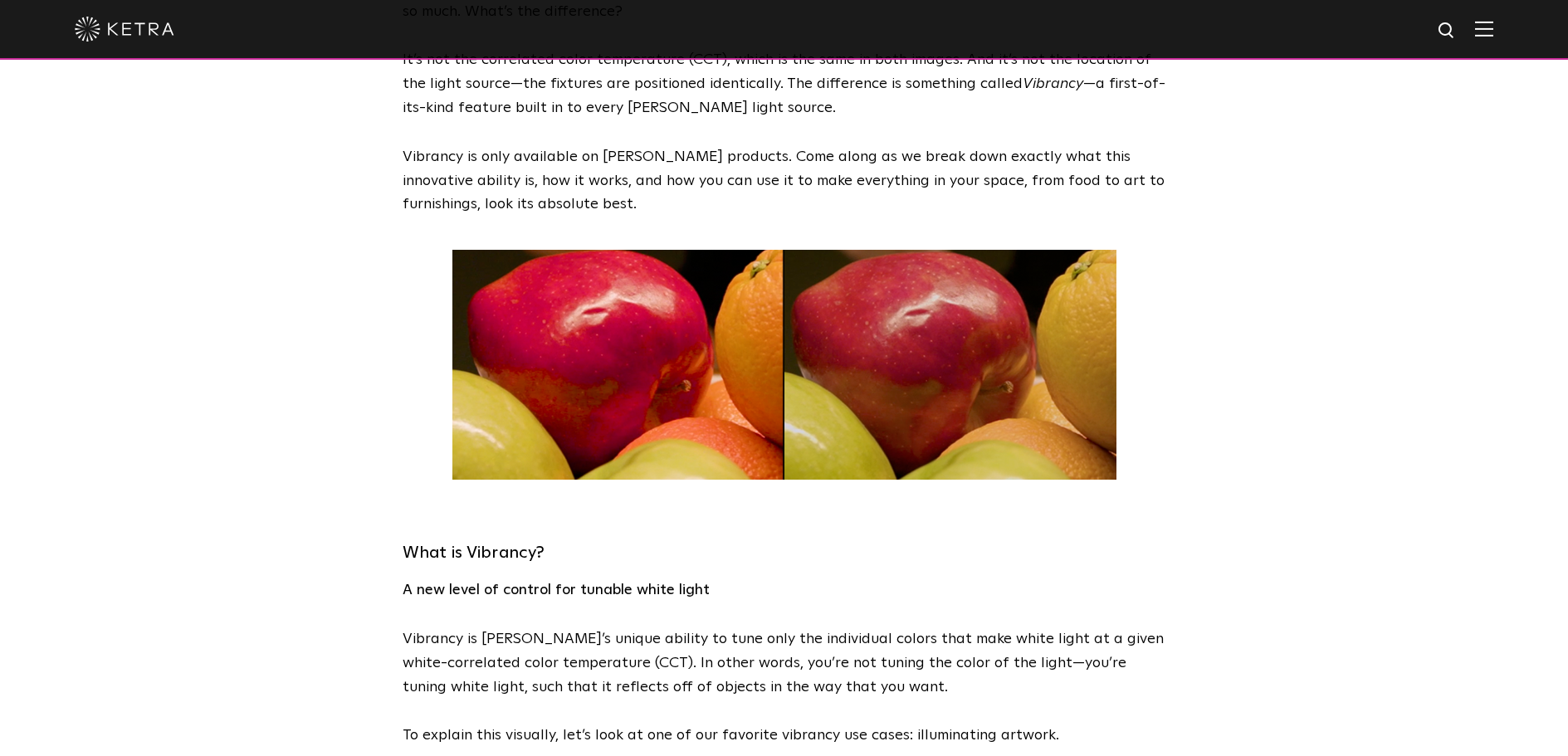
scroll to position [371, 0]
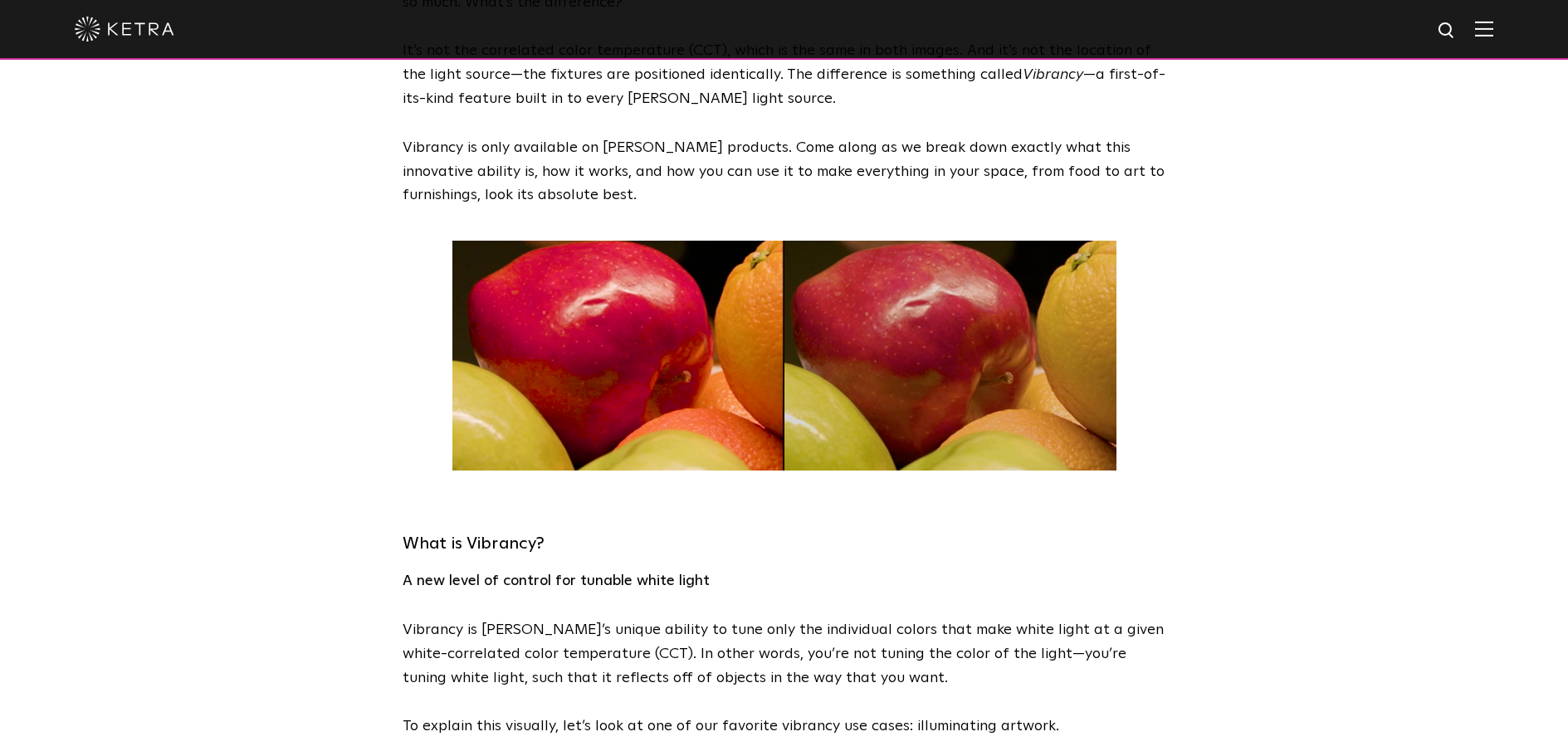
click at [618, 401] on img at bounding box center [784, 356] width 664 height 230
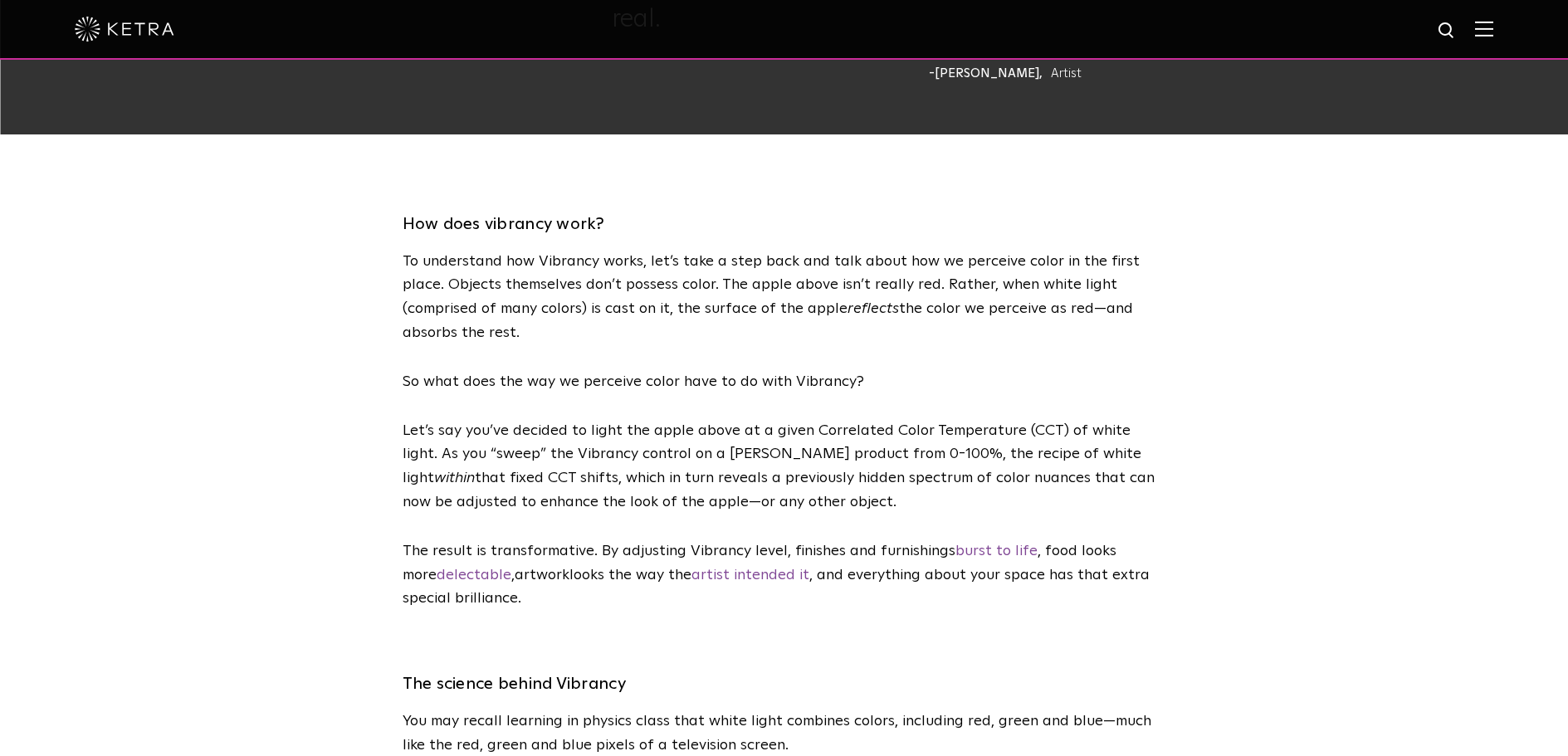
scroll to position [2064, 0]
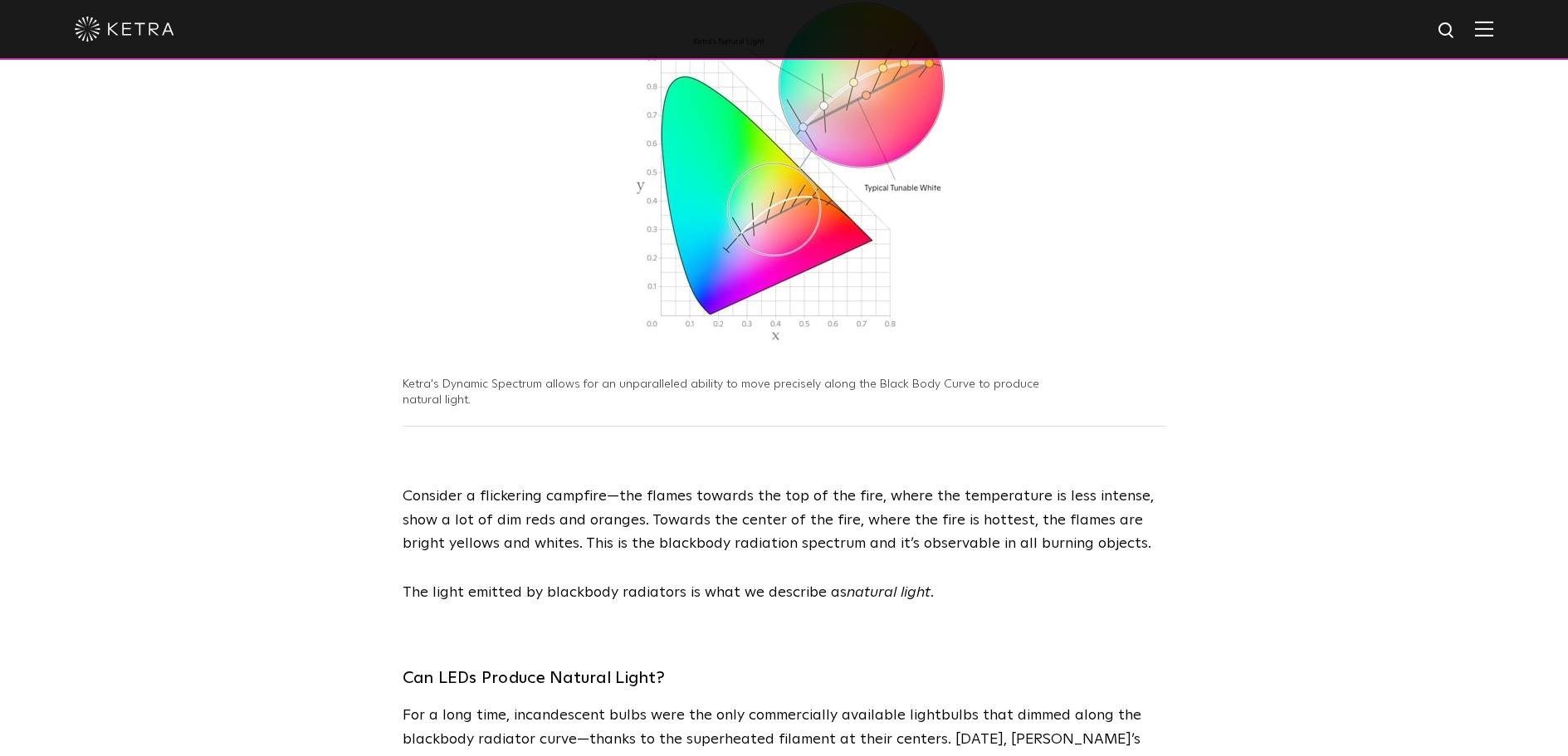
scroll to position [739, 0]
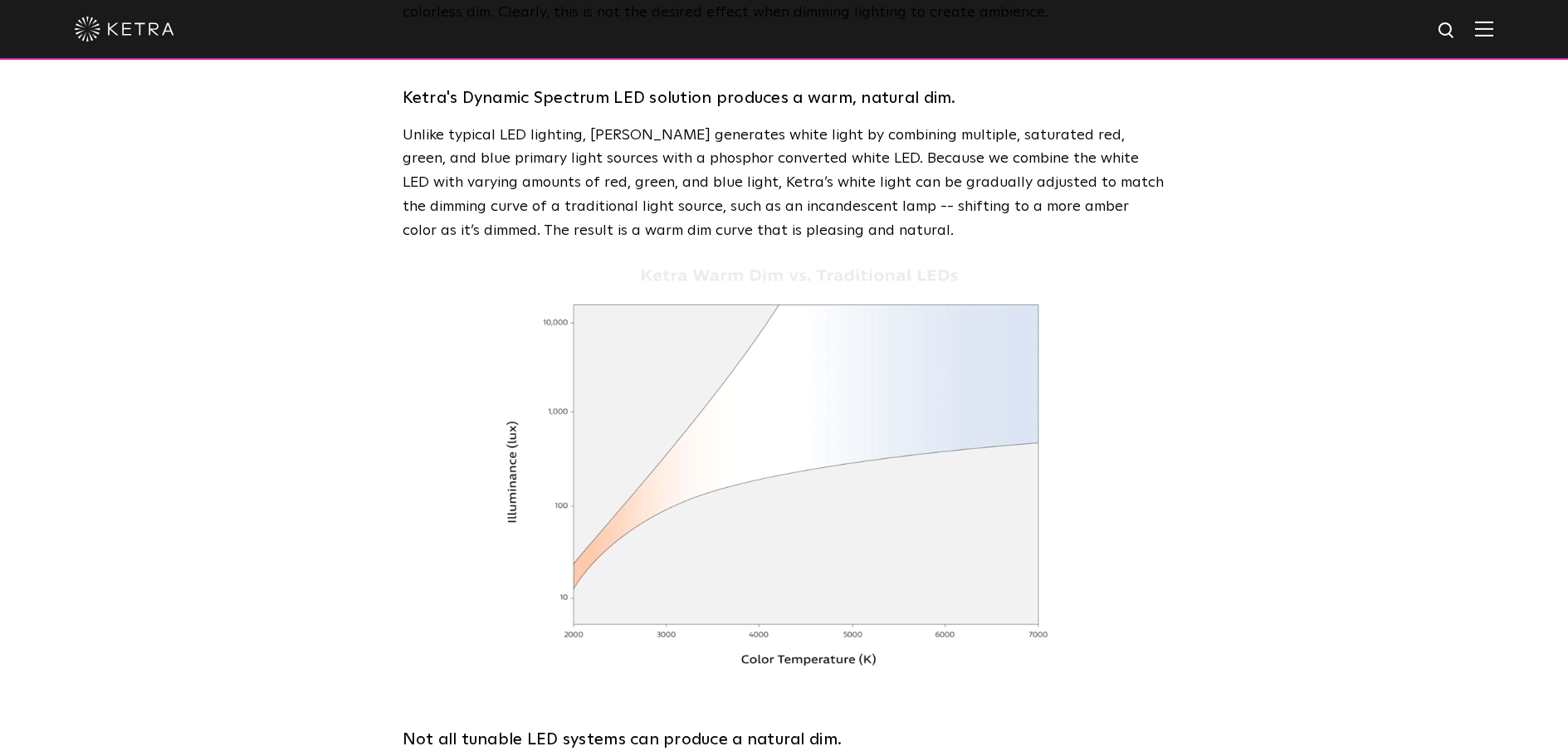
scroll to position [1520, 0]
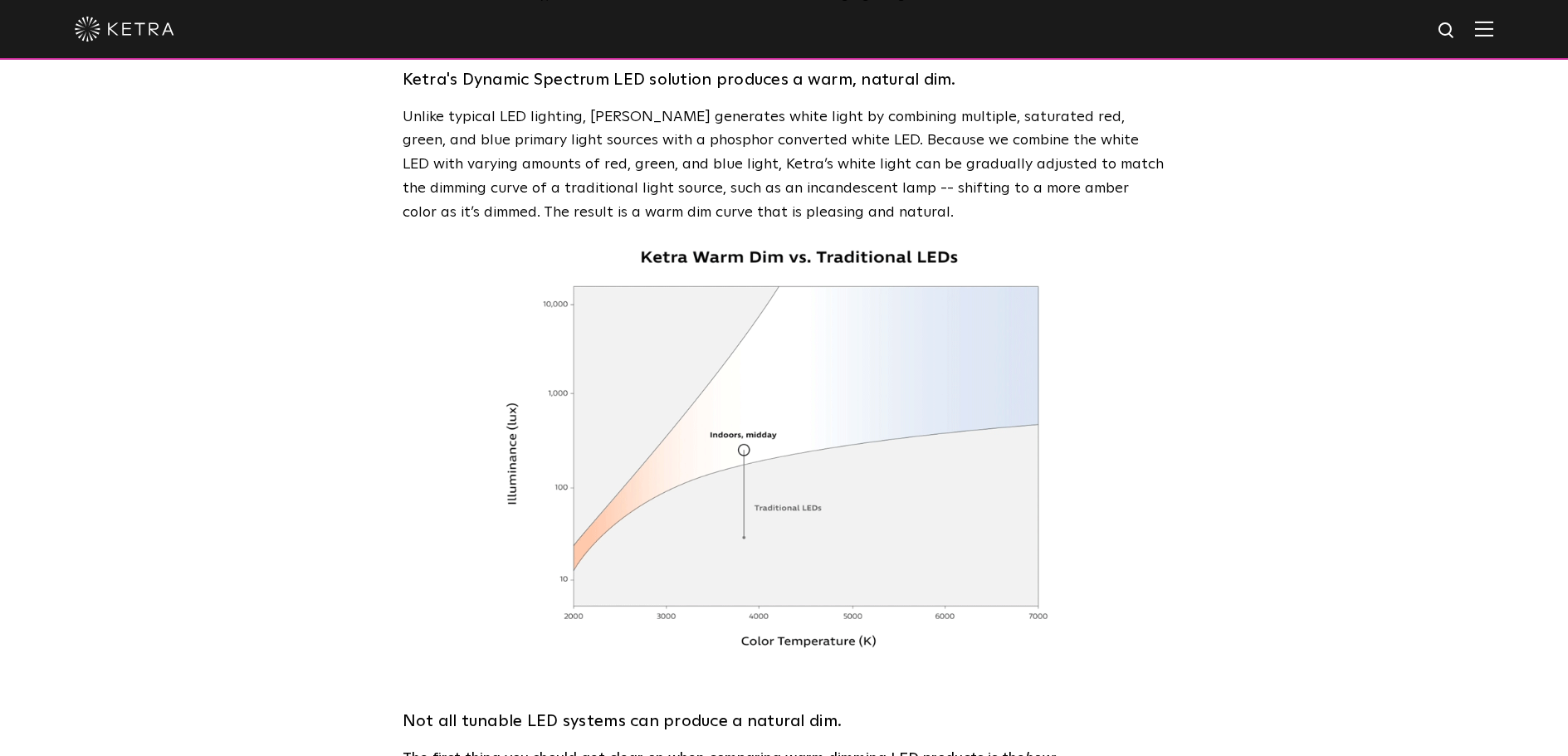
click at [966, 496] on img at bounding box center [784, 450] width 582 height 399
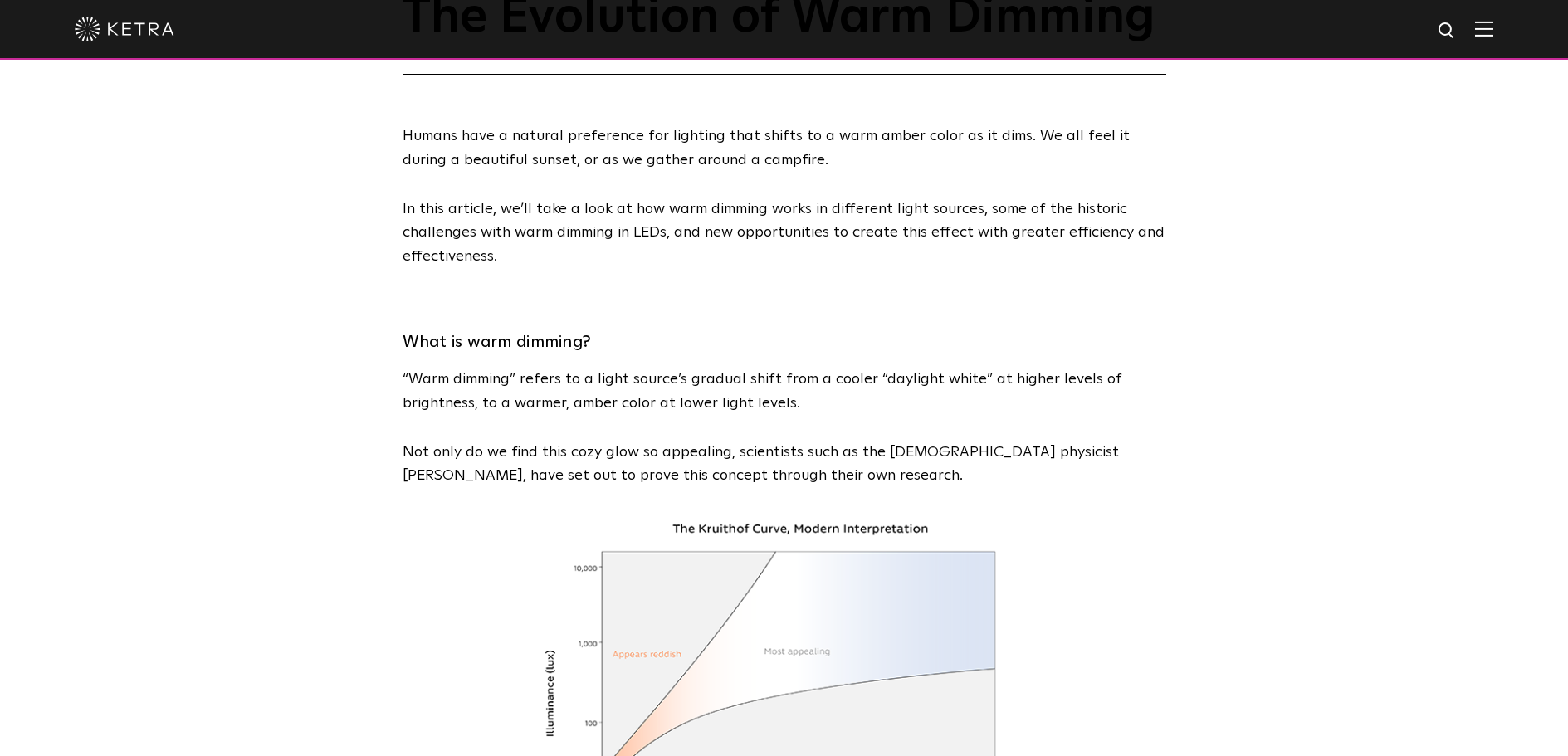
scroll to position [0, 0]
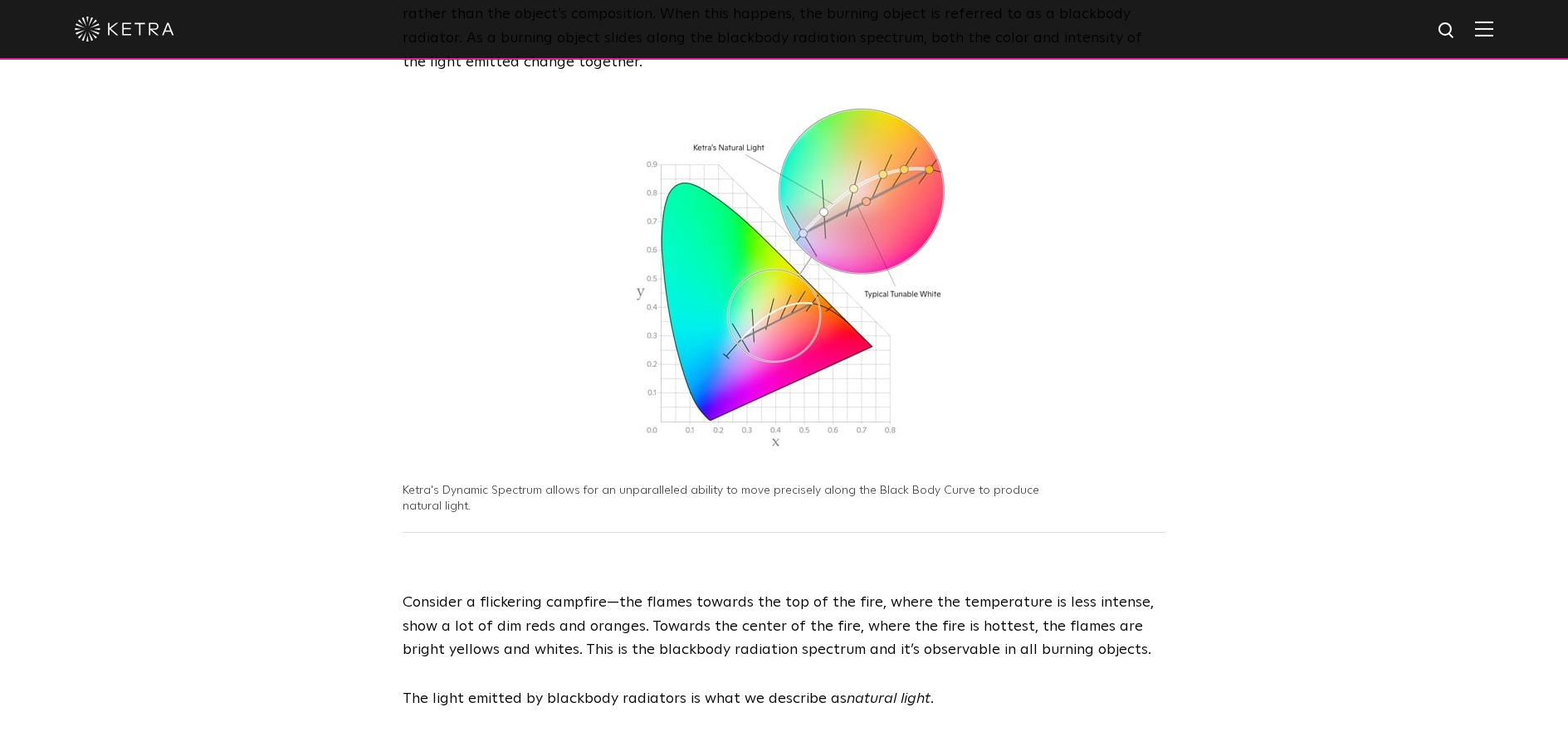
scroll to position [684, 0]
